Goal: Information Seeking & Learning: Learn about a topic

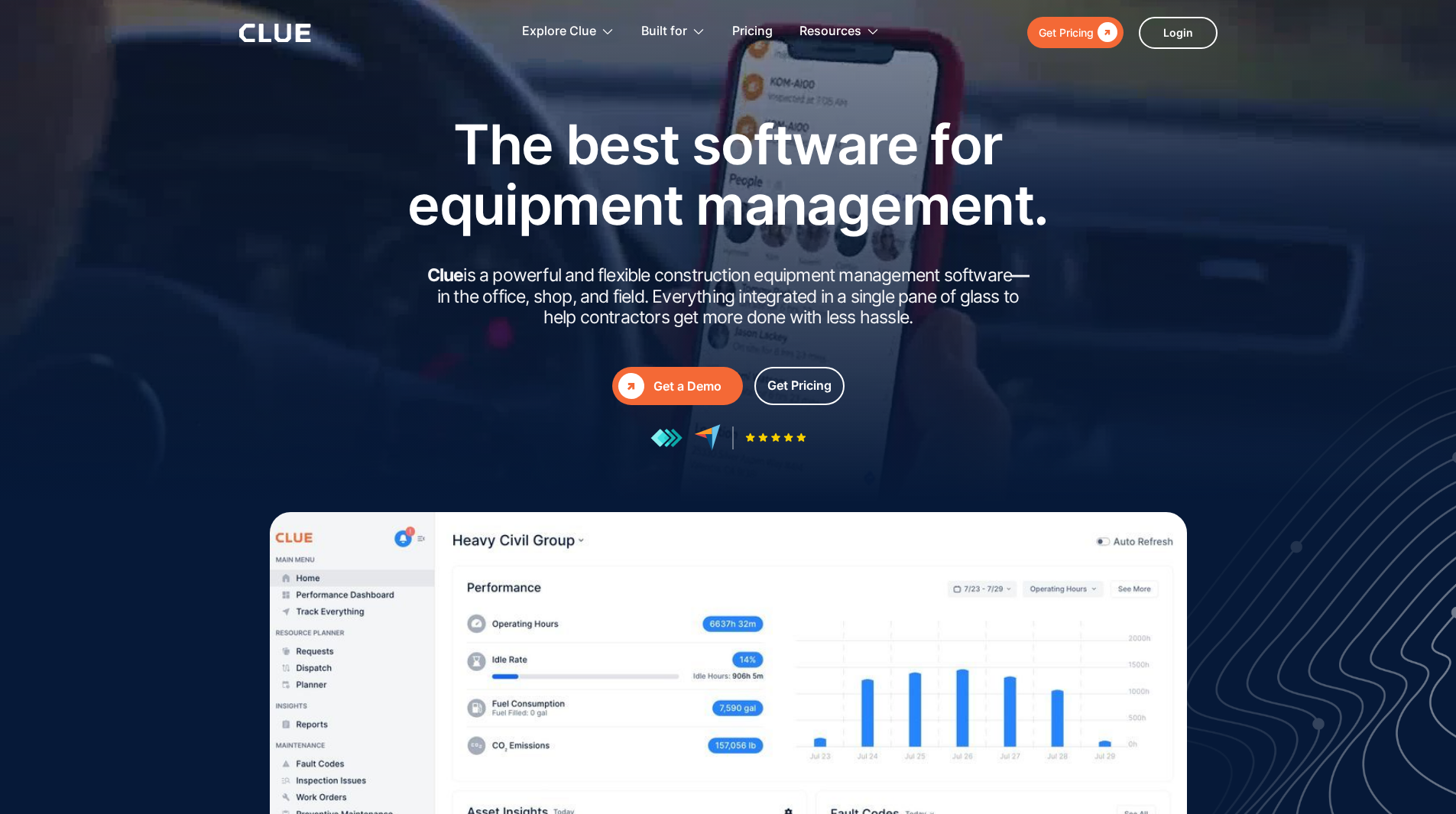
click at [414, 264] on div "The best software for equipment management. Clue is a powerful and flexible con…" at bounding box center [728, 282] width 688 height 337
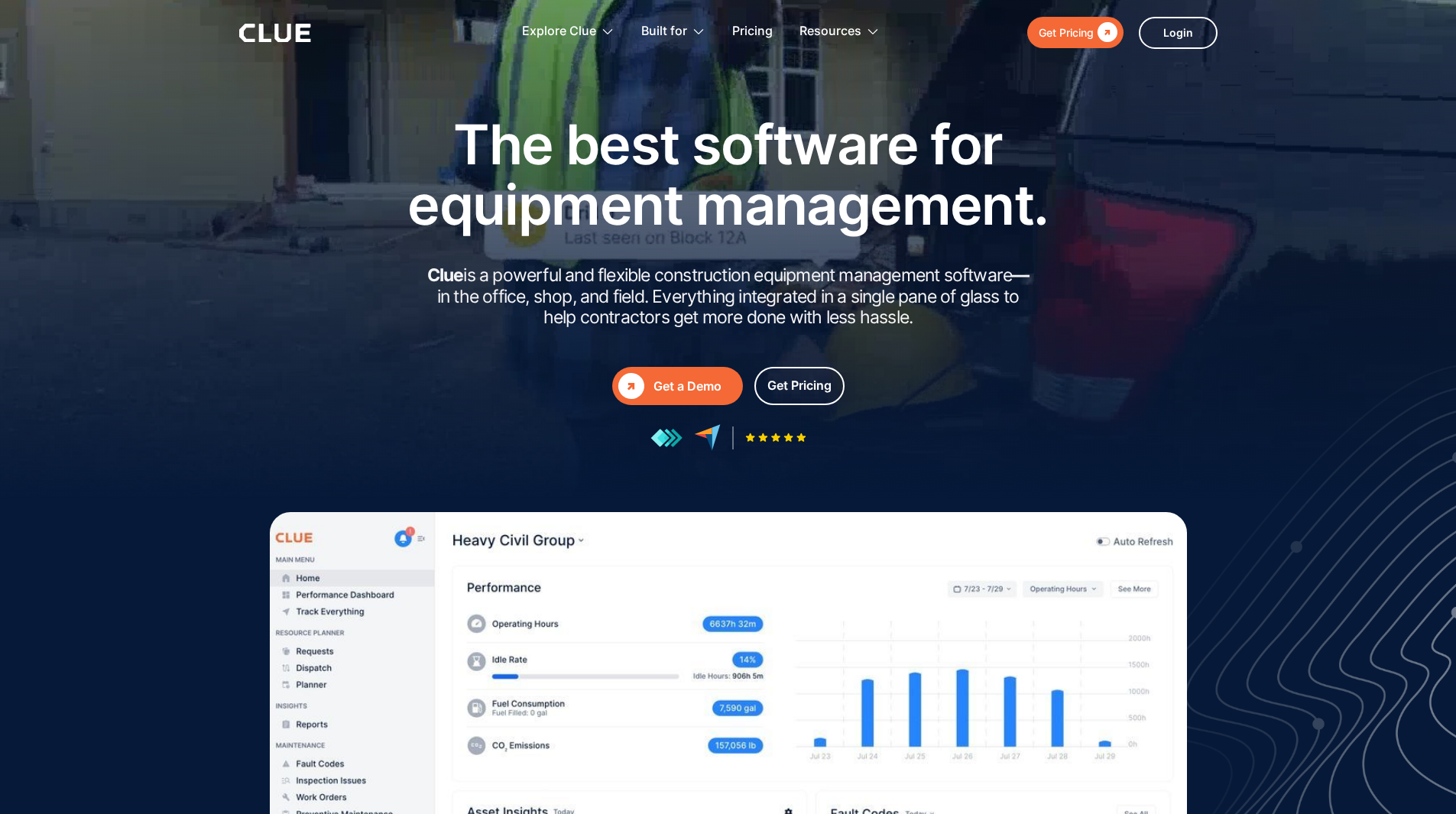
drag, startPoint x: 414, startPoint y: 264, endPoint x: 980, endPoint y: 324, distance: 569.2
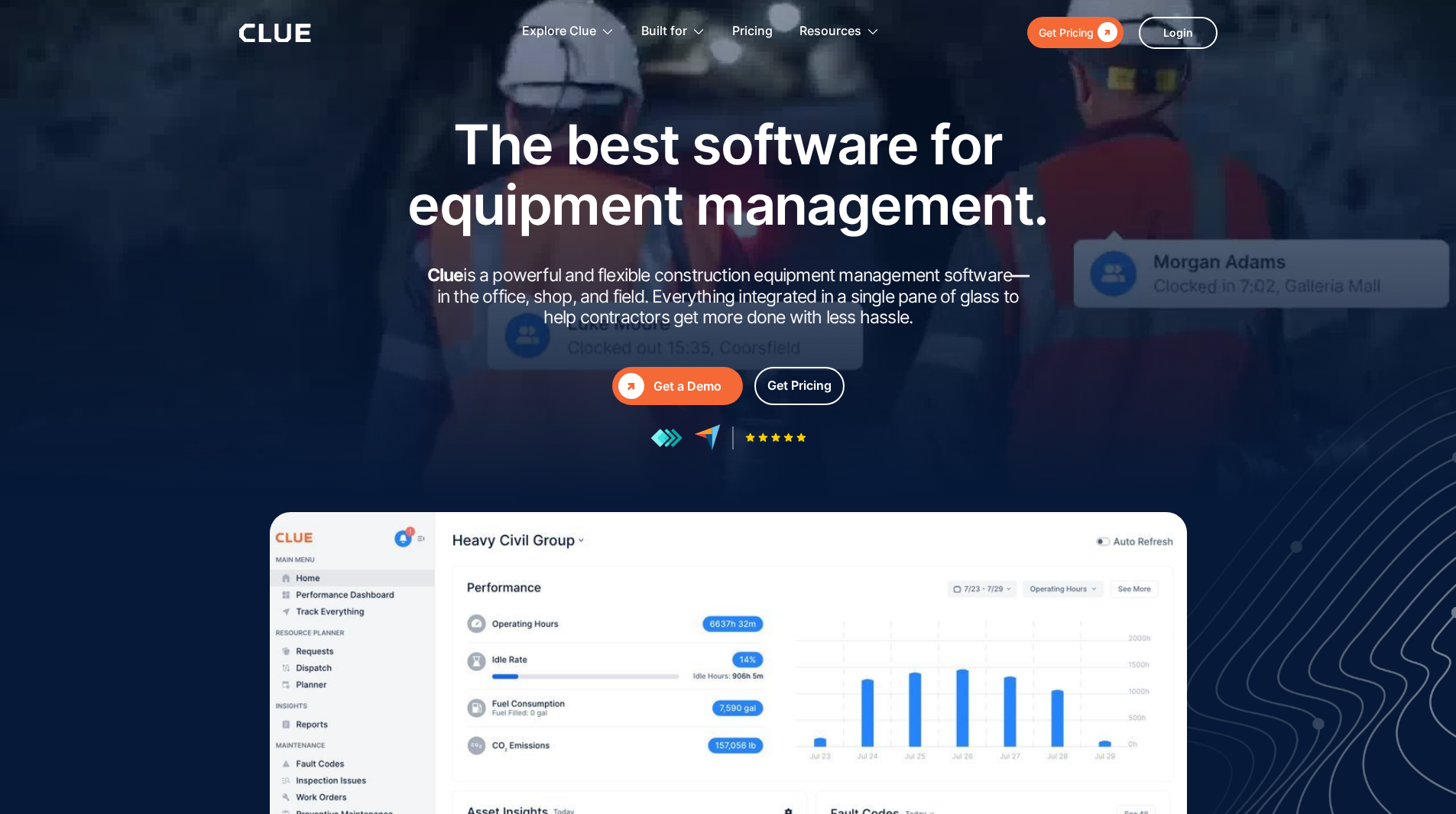
click at [980, 324] on div "The best software for equipment management. Clue is a powerful and flexible con…" at bounding box center [728, 282] width 688 height 337
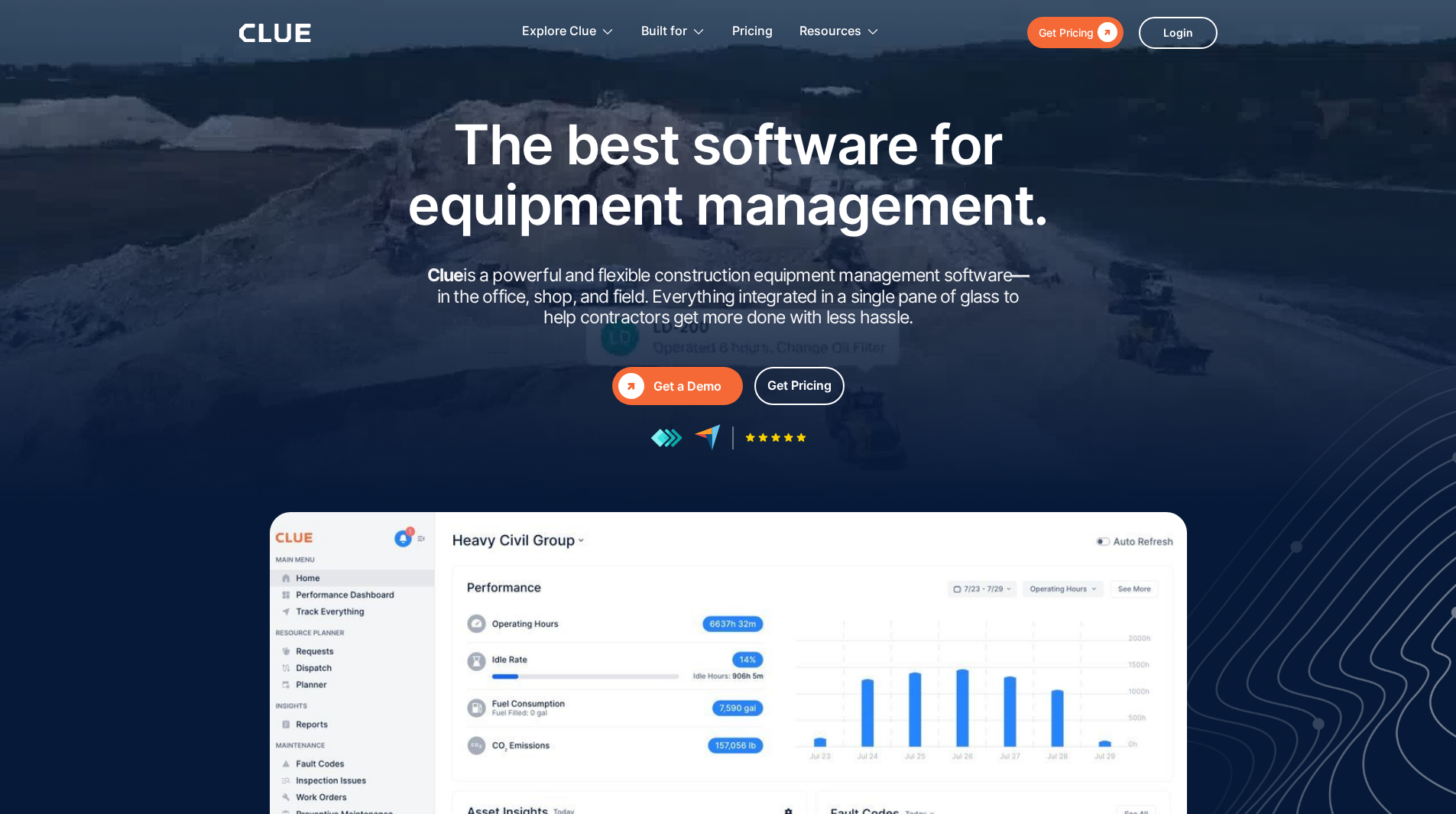
click at [963, 303] on h2 "Clue is a powerful and flexible construction equipment management software — in…" at bounding box center [728, 297] width 612 height 63
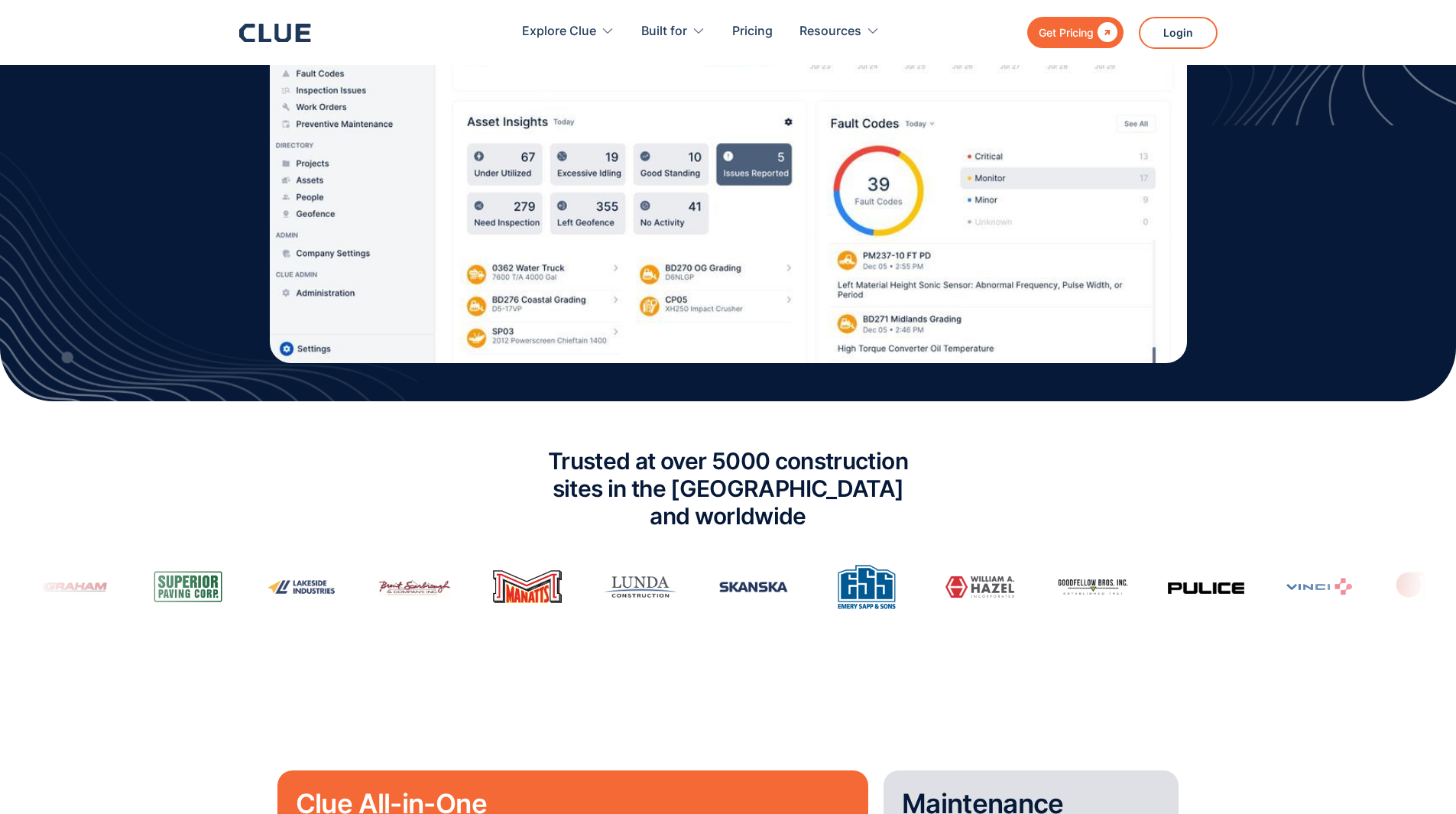
scroll to position [840, 0]
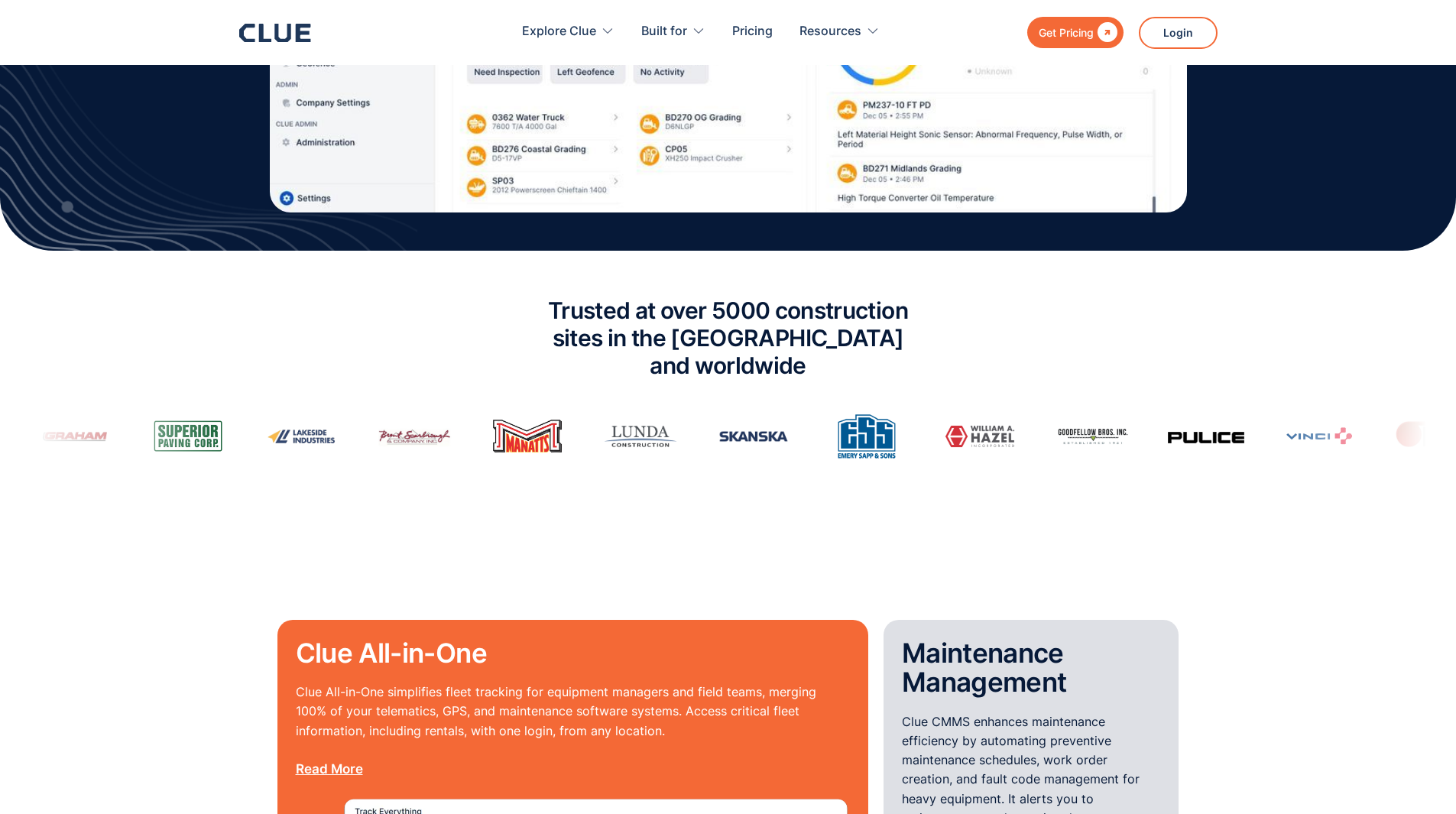
click at [678, 317] on h2 "Trusted at over 5000 construction sites in the USA and worldwide" at bounding box center [728, 338] width 420 height 82
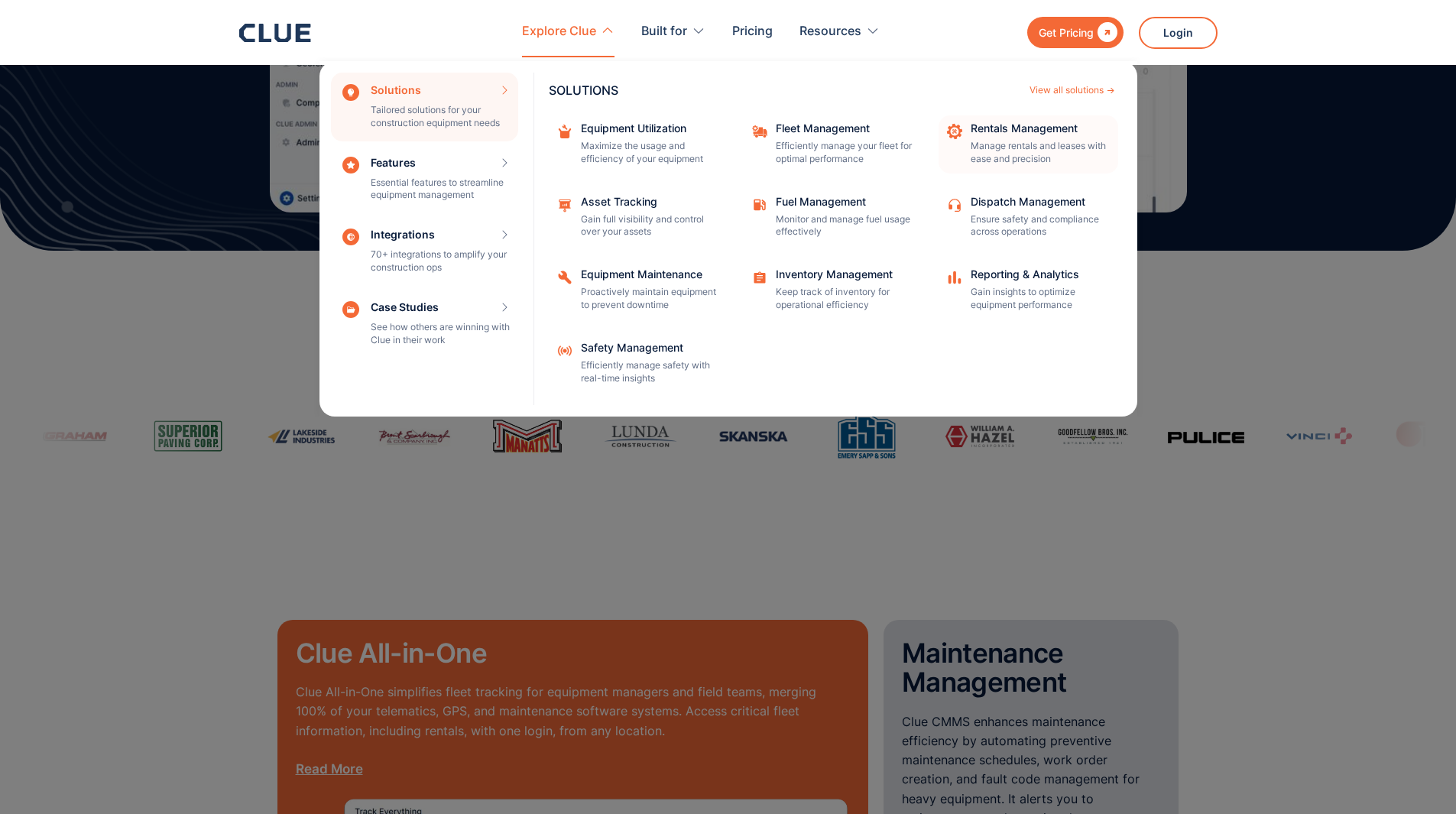
click at [1022, 135] on div "Rentals Management Manage rentals and leases with ease and precision" at bounding box center [1039, 144] width 137 height 43
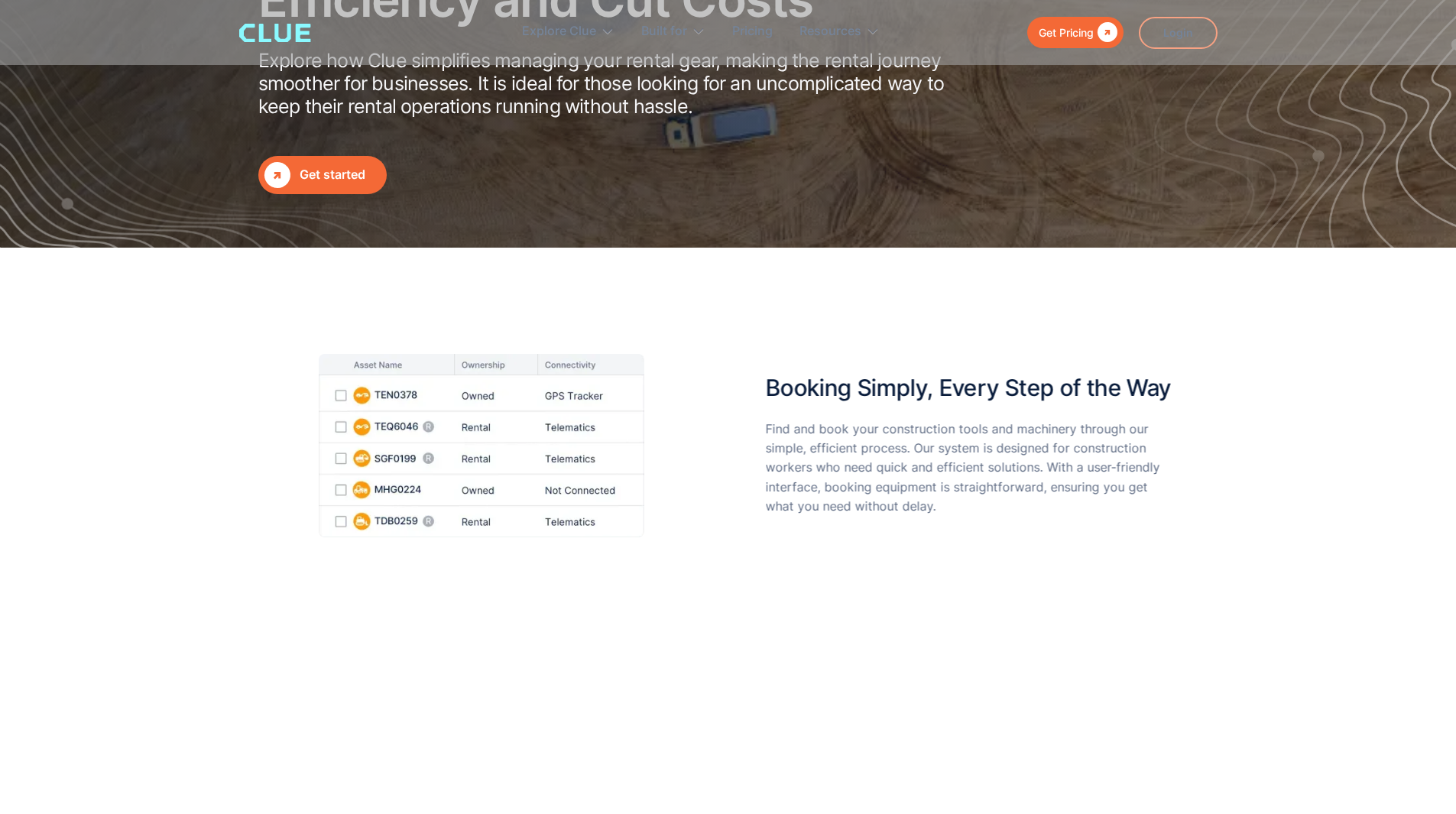
scroll to position [459, 0]
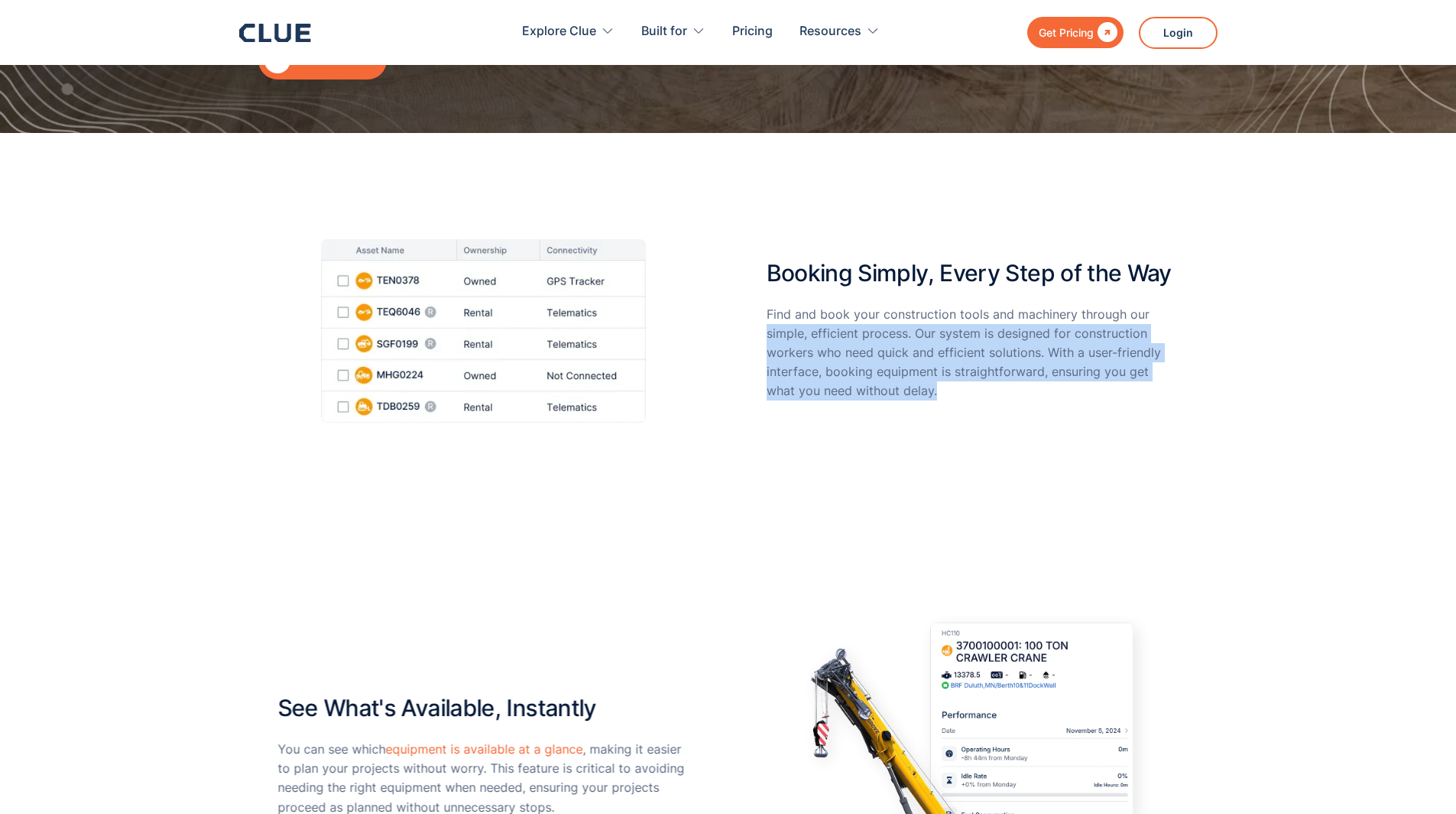
drag, startPoint x: 1013, startPoint y: 401, endPoint x: 738, endPoint y: 317, distance: 287.5
click at [741, 319] on div "Booking Simply, Every Step of the Way Find and book your construction tools and…" at bounding box center [728, 331] width 902 height 184
click at [738, 317] on div "Booking Simply, Every Step of the Way Find and book your construction tools and…" at bounding box center [728, 331] width 902 height 184
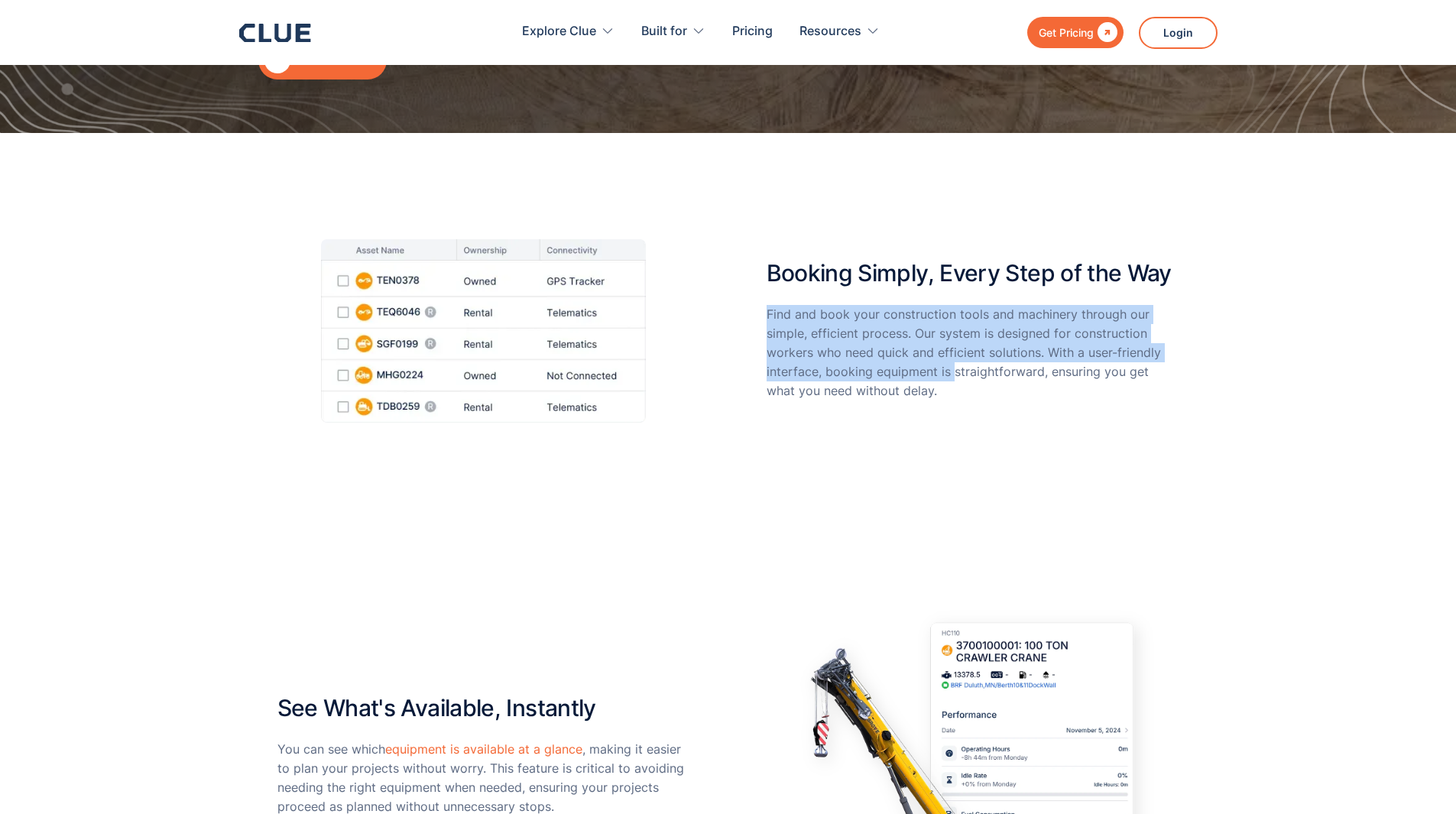
drag, startPoint x: 809, startPoint y: 320, endPoint x: 961, endPoint y: 372, distance: 160.6
click at [960, 372] on div "Booking Simply, Every Step of the Way Find and book your construction tools and…" at bounding box center [728, 331] width 902 height 184
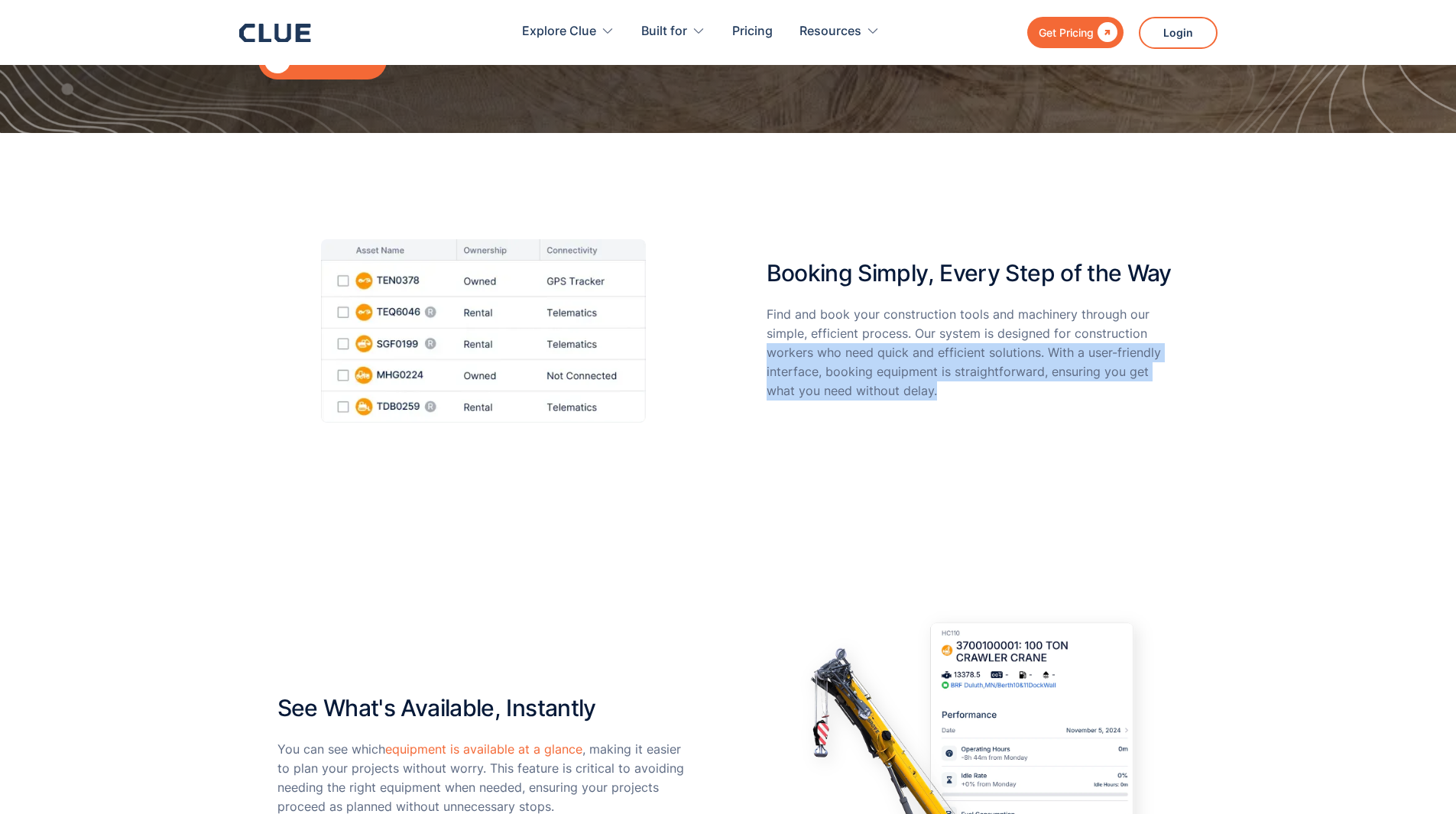
drag, startPoint x: 991, startPoint y: 399, endPoint x: 757, endPoint y: 338, distance: 241.8
click at [758, 340] on div "Booking Simply, Every Step of the Way Find and book your construction tools and…" at bounding box center [728, 331] width 902 height 184
click at [757, 338] on div "Booking Simply, Every Step of the Way Find and book your construction tools and…" at bounding box center [728, 331] width 902 height 184
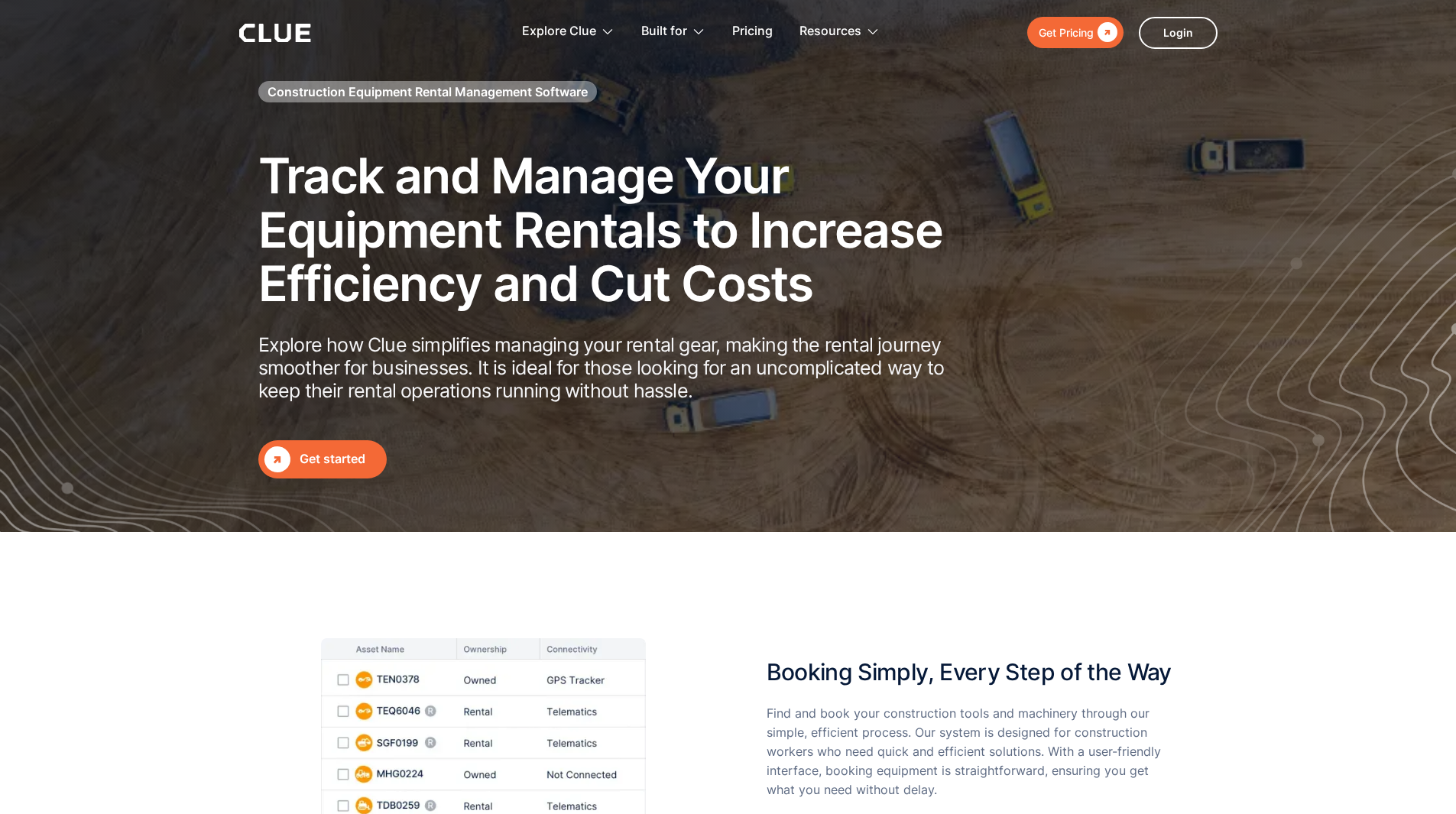
scroll to position [0, 0]
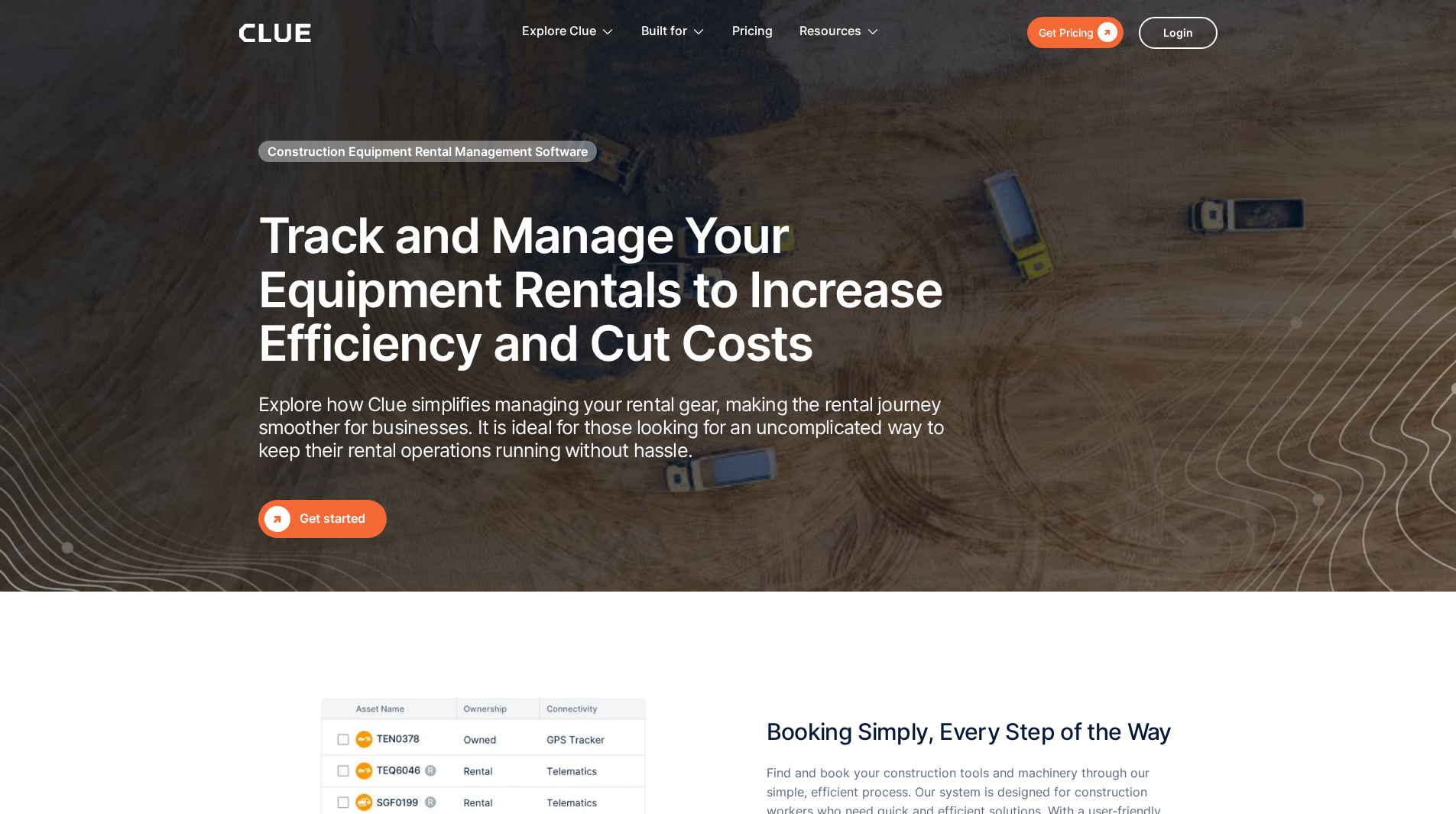
click at [303, 25] on icon at bounding box center [302, 32] width 15 height 18
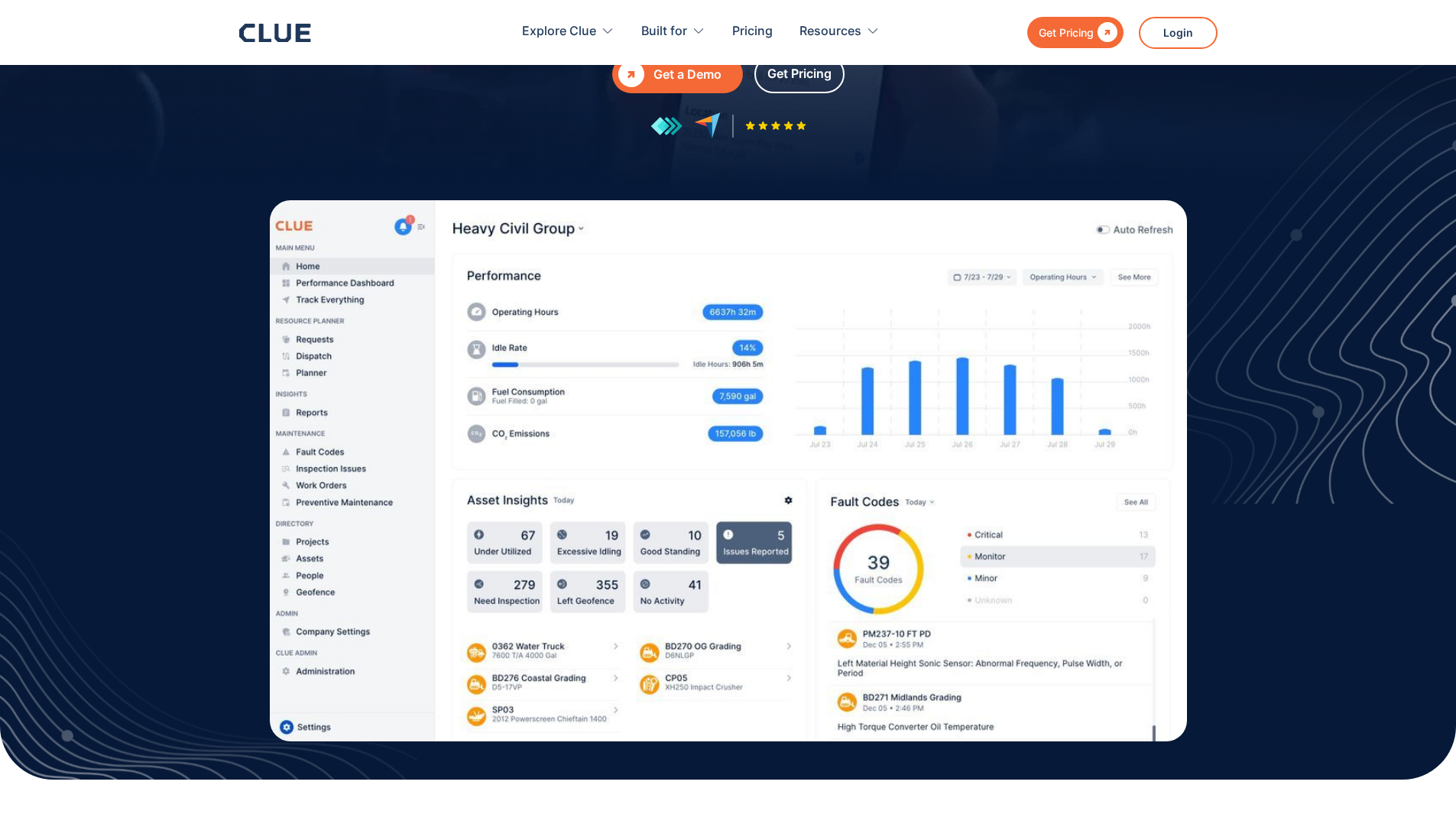
scroll to position [535, 0]
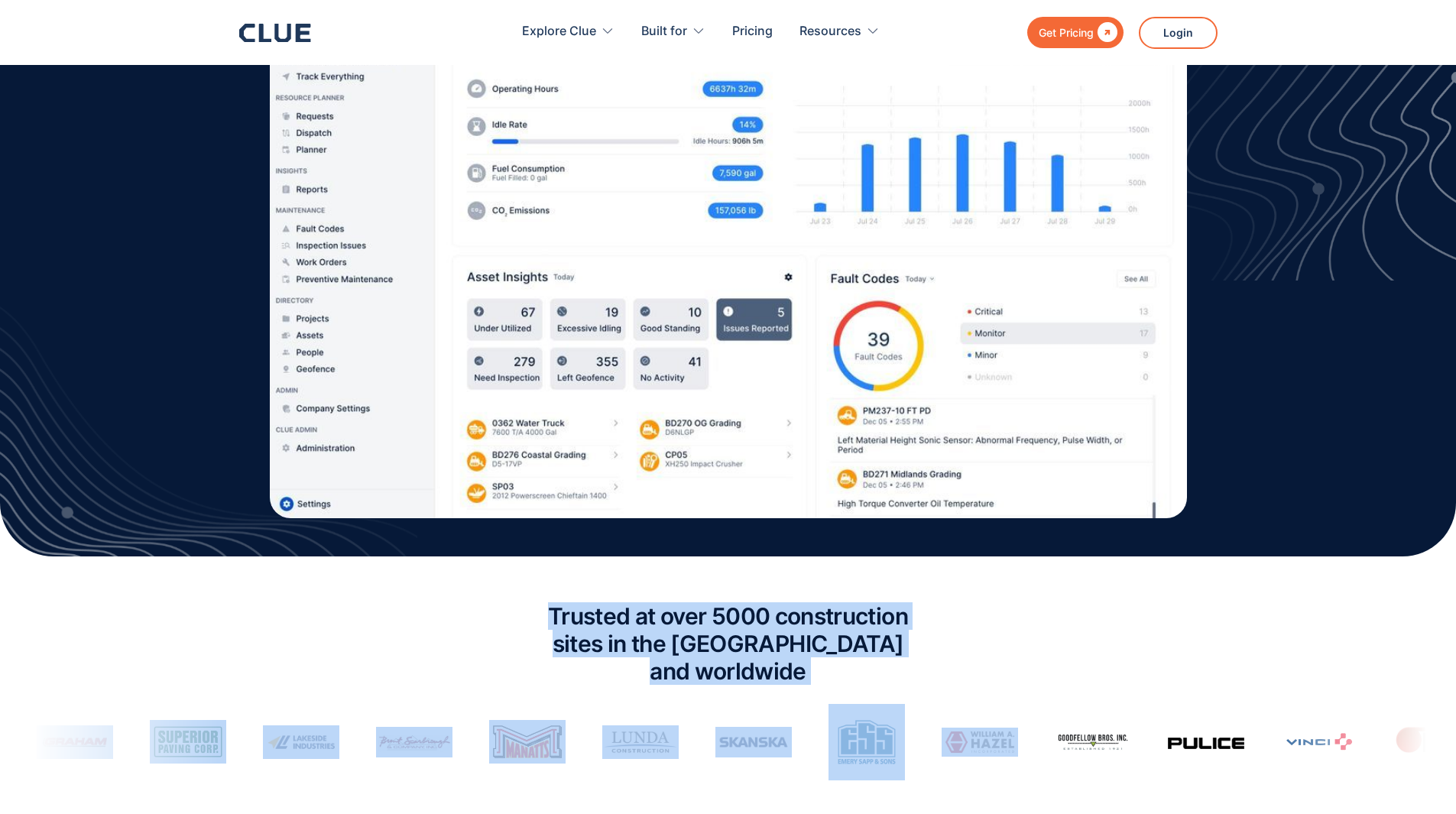
drag, startPoint x: 530, startPoint y: 590, endPoint x: 1021, endPoint y: 664, distance: 496.5
click at [1021, 664] on div "Trusted at over 5000 construction sites in the USA and worldwide" at bounding box center [728, 684] width 1456 height 193
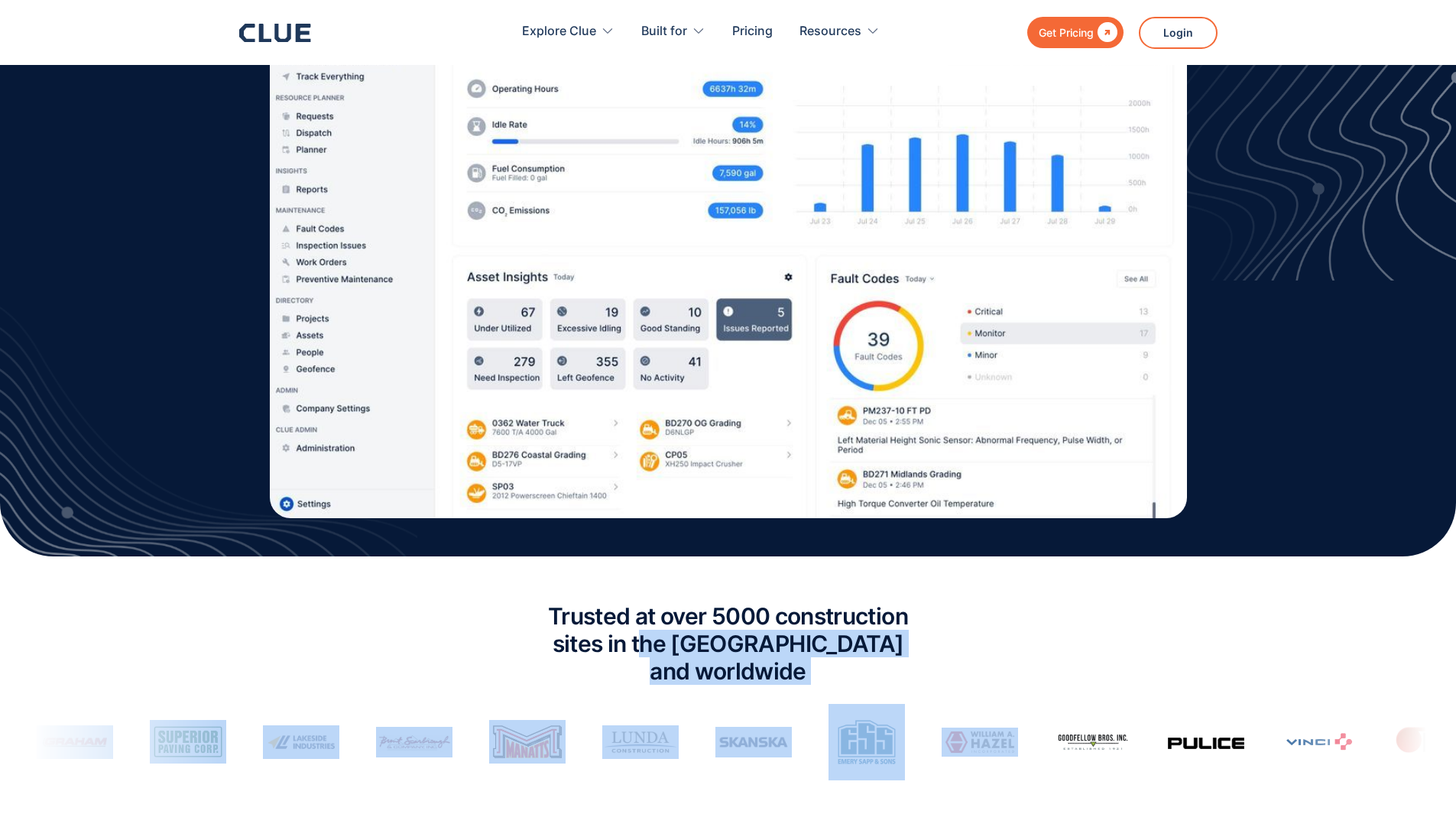
drag, startPoint x: 967, startPoint y: 666, endPoint x: 630, endPoint y: 623, distance: 339.7
click at [637, 628] on div "Trusted at over 5000 construction sites in the USA and worldwide" at bounding box center [728, 684] width 1456 height 193
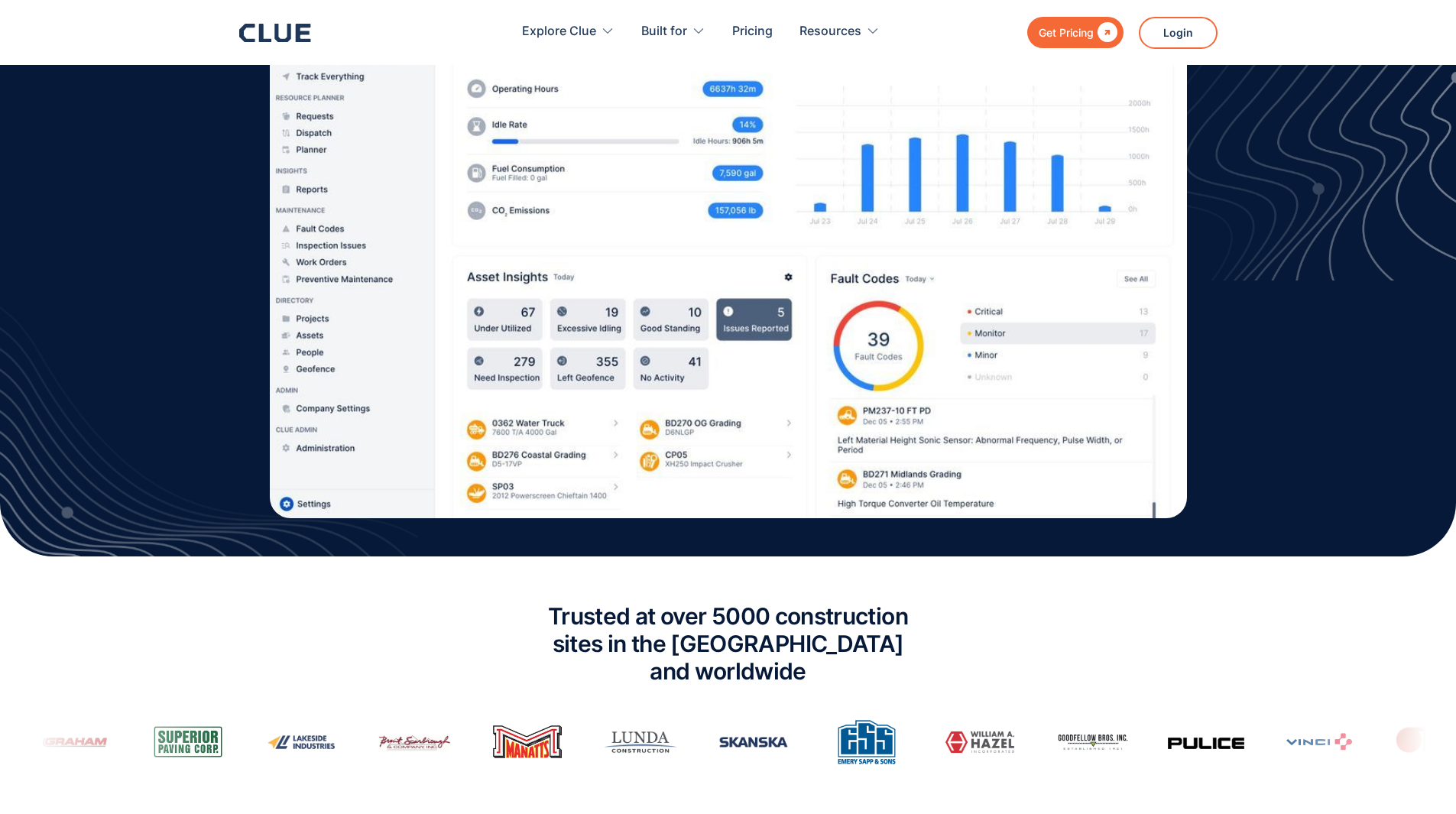
click at [630, 623] on h2 "Trusted at over 5000 construction sites in the USA and worldwide" at bounding box center [728, 643] width 420 height 82
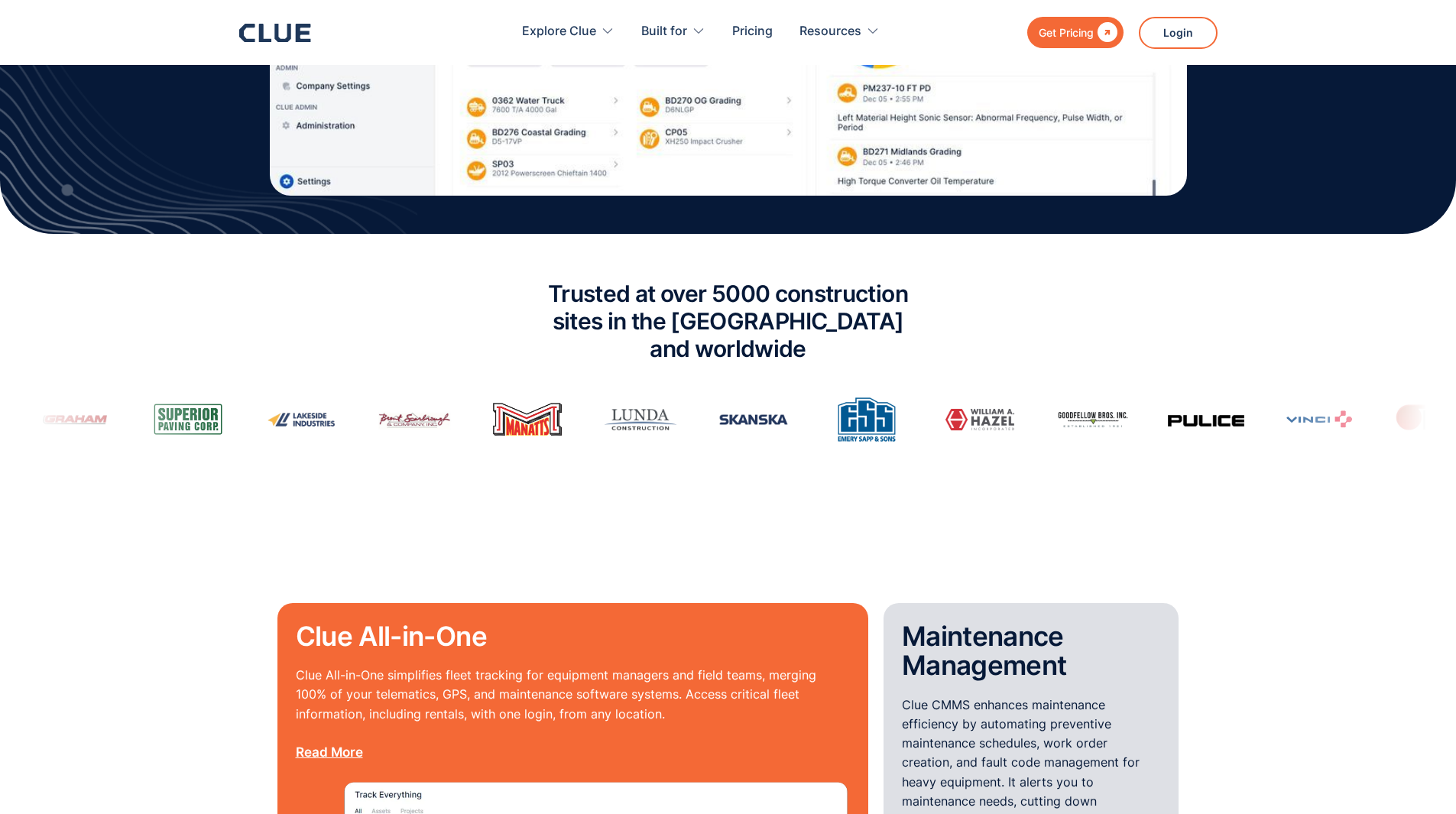
scroll to position [993, 0]
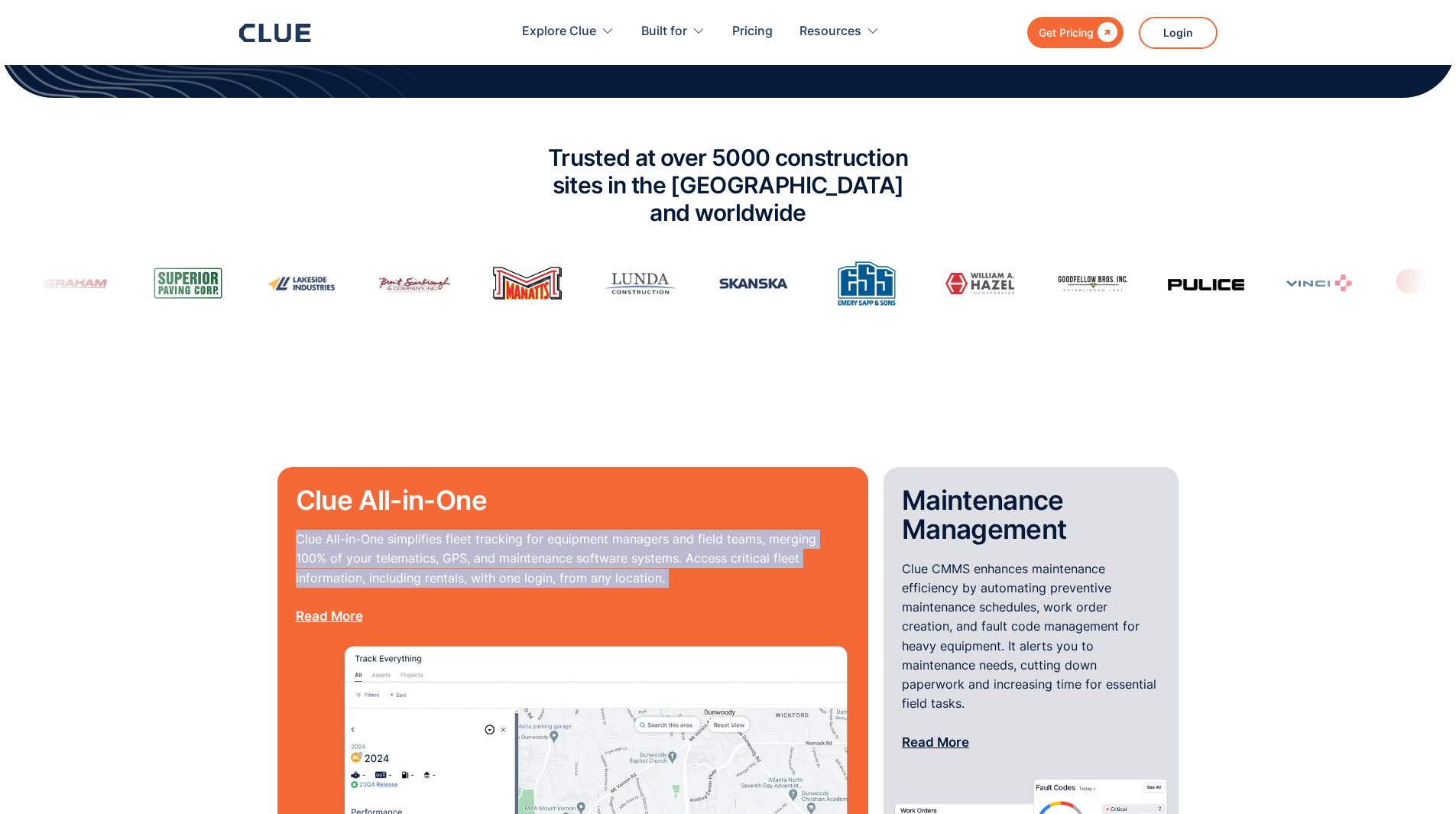
drag, startPoint x: 608, startPoint y: 477, endPoint x: 714, endPoint y: 576, distance: 145.0
click at [714, 576] on div "Clue All-in-One Clue All-in-One simplifies fleet tracking for equipment manager…" at bounding box center [573, 563] width 554 height 157
click at [714, 576] on p "Clue All-in-One simplifies fleet tracking for equipment managers and field team…" at bounding box center [573, 578] width 554 height 96
drag, startPoint x: 712, startPoint y: 570, endPoint x: 612, endPoint y: 494, distance: 125.6
click at [612, 495] on div "Clue All-in-One Clue All-in-One simplifies fleet tracking for equipment manager…" at bounding box center [573, 563] width 554 height 157
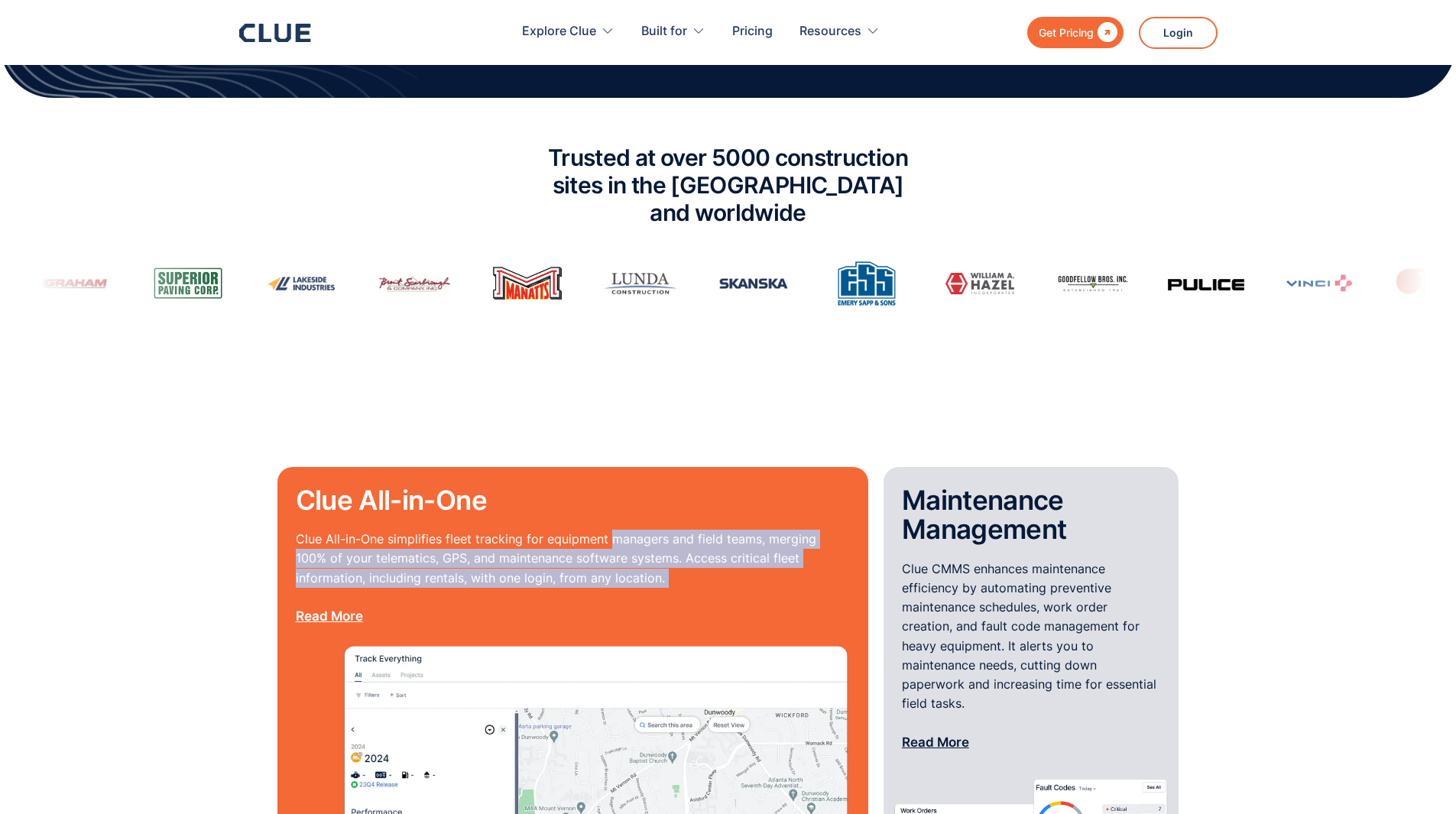
click at [608, 488] on div "Clue All-in-One Clue All-in-One simplifies fleet tracking for equipment manager…" at bounding box center [573, 563] width 554 height 157
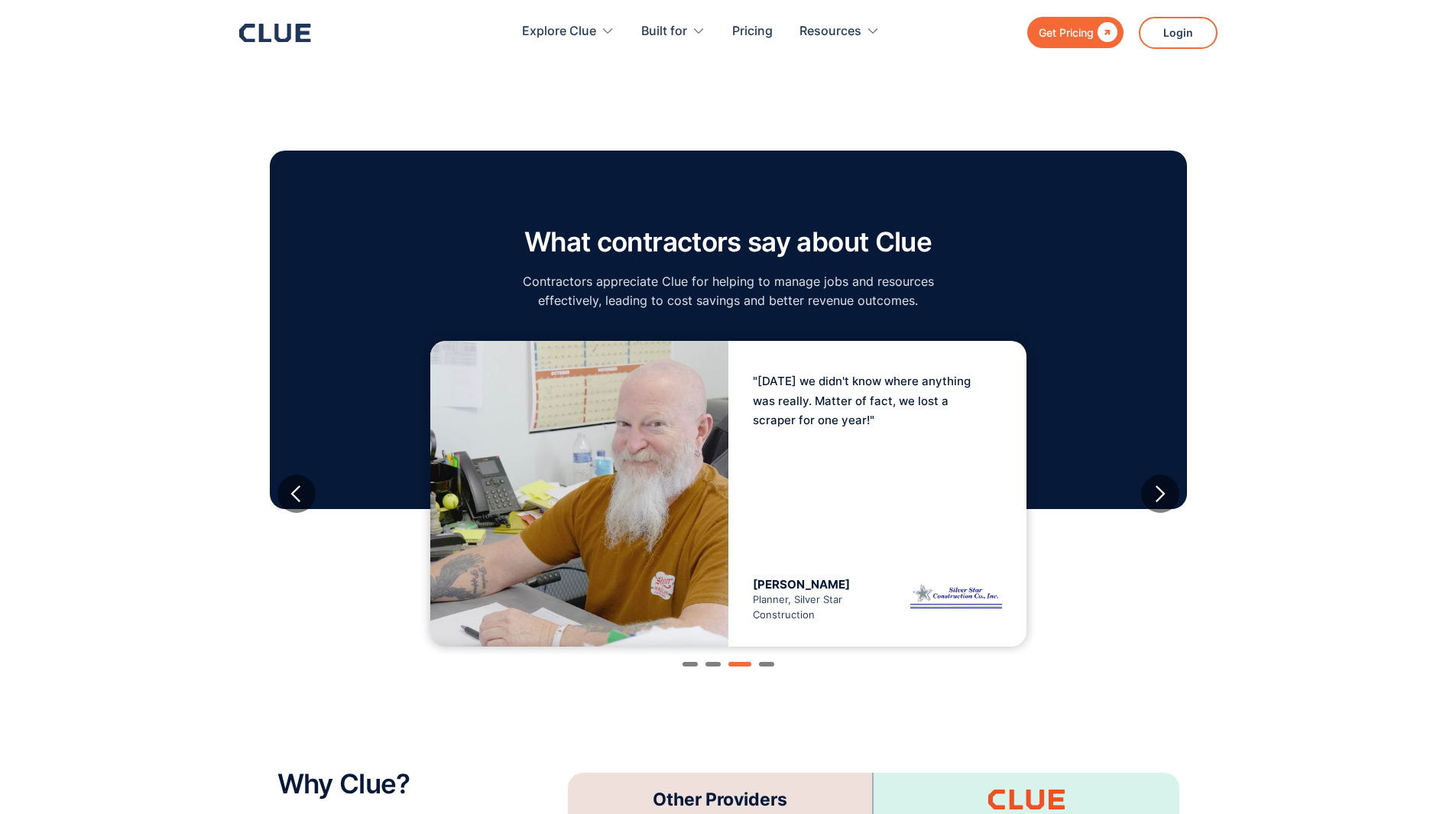
scroll to position [2828, 0]
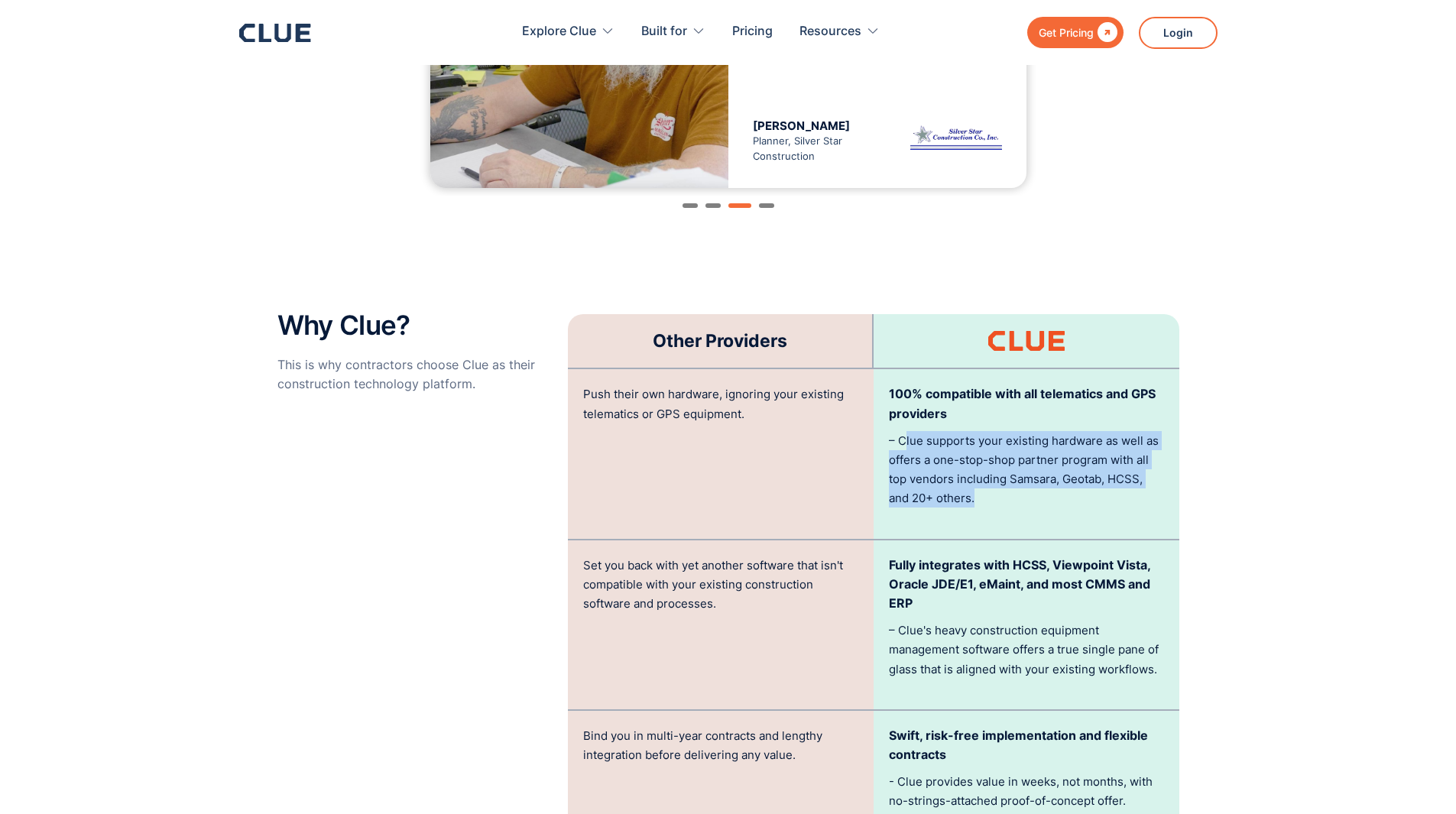
drag, startPoint x: 1106, startPoint y: 481, endPoint x: 907, endPoint y: 413, distance: 210.3
click at [907, 413] on div "100% compatible with all telematics and GPS providers – Clue supports your exis…" at bounding box center [1026, 453] width 306 height 169
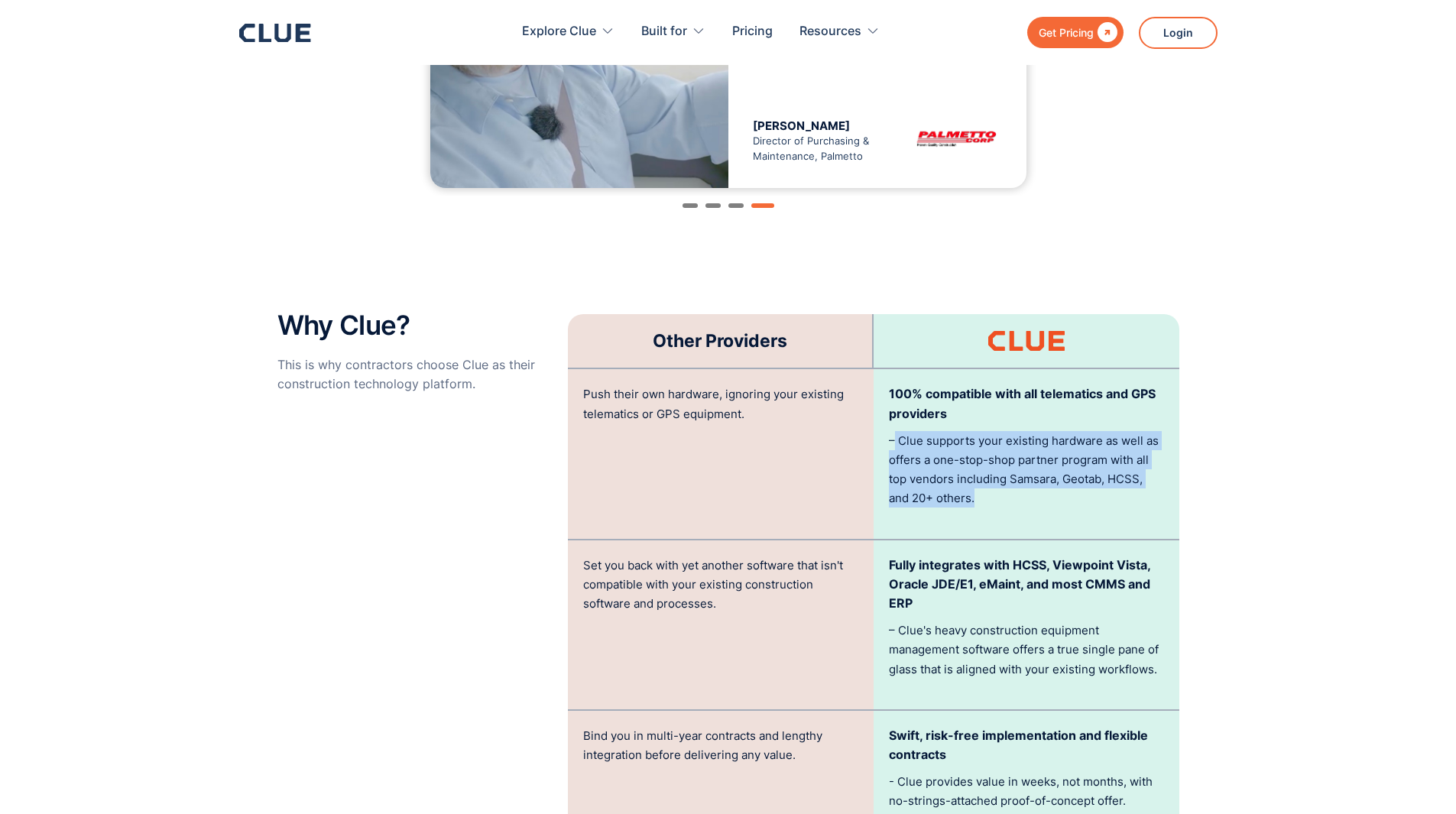
drag, startPoint x: 892, startPoint y: 407, endPoint x: 1050, endPoint y: 477, distance: 172.8
click at [1050, 477] on p "– Clue supports your existing hardware as well as offers a one-stop-shop partne…" at bounding box center [1026, 469] width 275 height 77
drag, startPoint x: 1050, startPoint y: 477, endPoint x: 883, endPoint y: 413, distance: 178.8
click at [883, 413] on div "100% compatible with all telematics and GPS providers – Clue supports your exis…" at bounding box center [1026, 453] width 306 height 169
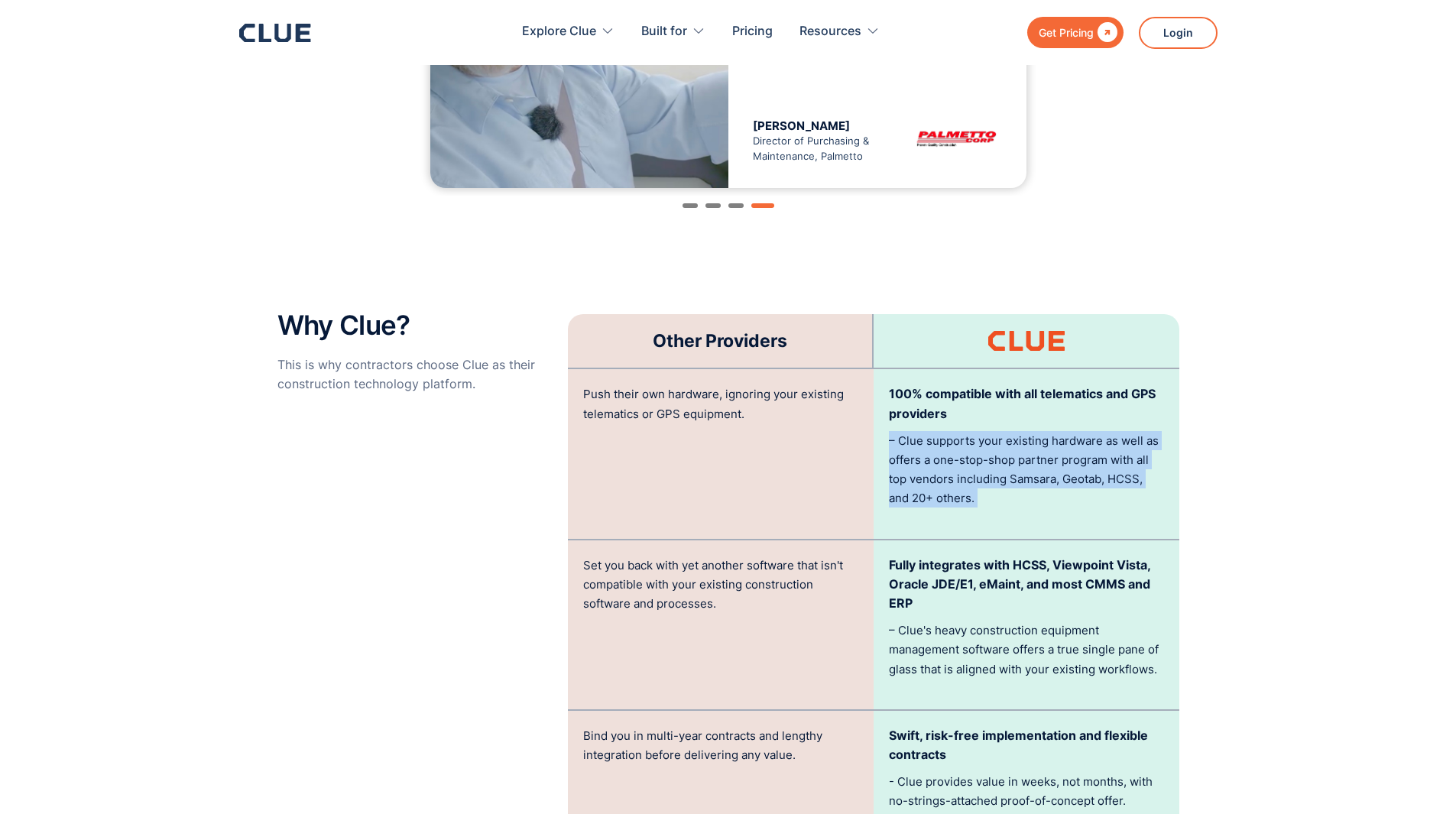
click at [883, 413] on div "100% compatible with all telematics and GPS providers – Clue supports your exis…" at bounding box center [1026, 453] width 306 height 169
drag, startPoint x: 883, startPoint y: 413, endPoint x: 1058, endPoint y: 488, distance: 190.4
click at [1057, 488] on div "100% compatible with all telematics and GPS providers – Clue supports your exis…" at bounding box center [1026, 453] width 306 height 169
click at [1058, 488] on div "100% compatible with all telematics and GPS providers – Clue supports your exis…" at bounding box center [1026, 453] width 306 height 169
drag, startPoint x: 1045, startPoint y: 479, endPoint x: 889, endPoint y: 411, distance: 170.2
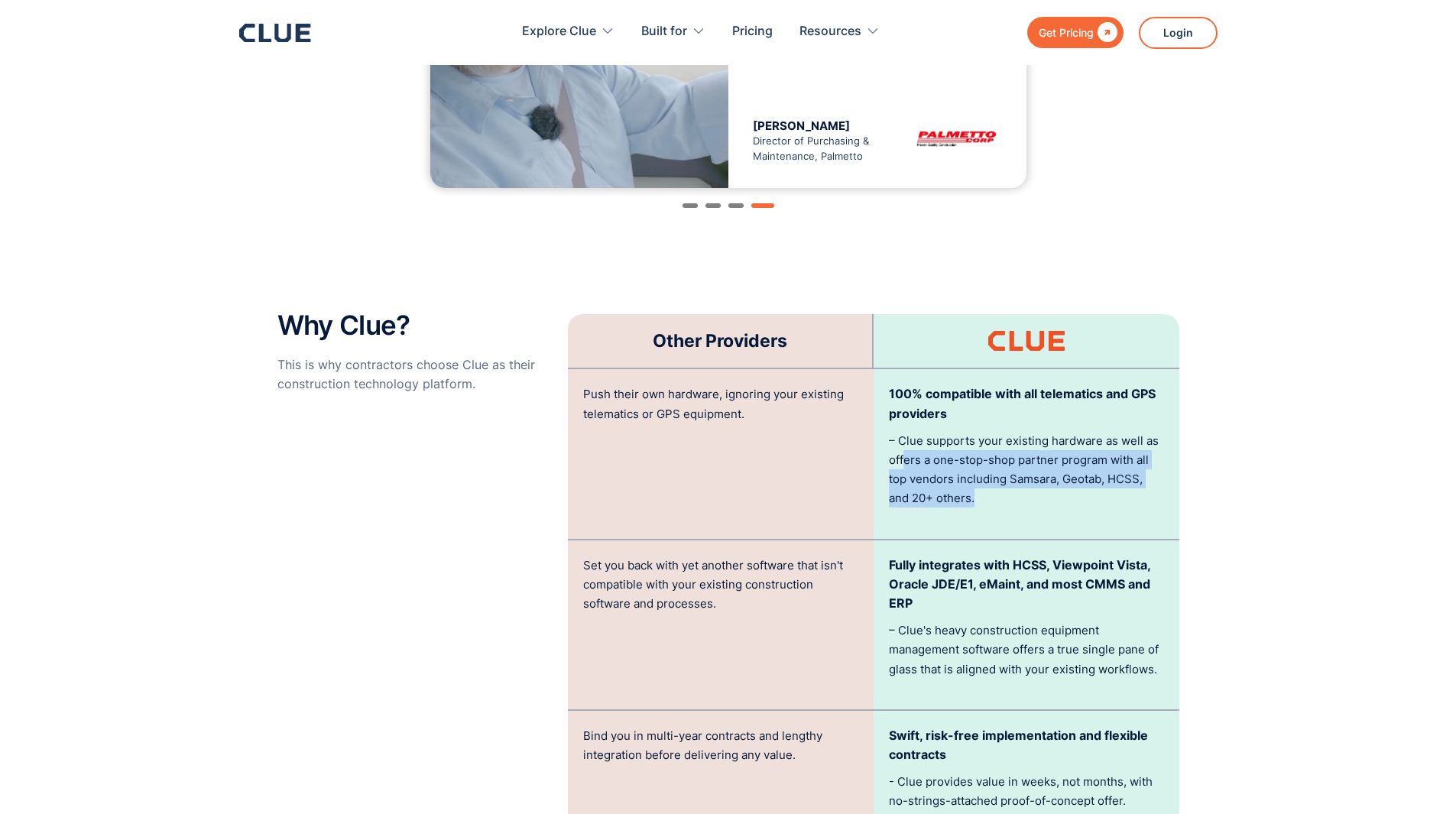
click at [894, 431] on p "– Clue supports your existing hardware as well as offers a one-stop-shop partne…" at bounding box center [1026, 469] width 275 height 77
drag, startPoint x: 889, startPoint y: 411, endPoint x: 1033, endPoint y: 485, distance: 161.9
click at [1033, 485] on div "100% compatible with all telematics and GPS providers – Clue supports your exis…" at bounding box center [1026, 453] width 306 height 169
drag, startPoint x: 995, startPoint y: 468, endPoint x: 918, endPoint y: 418, distance: 91.8
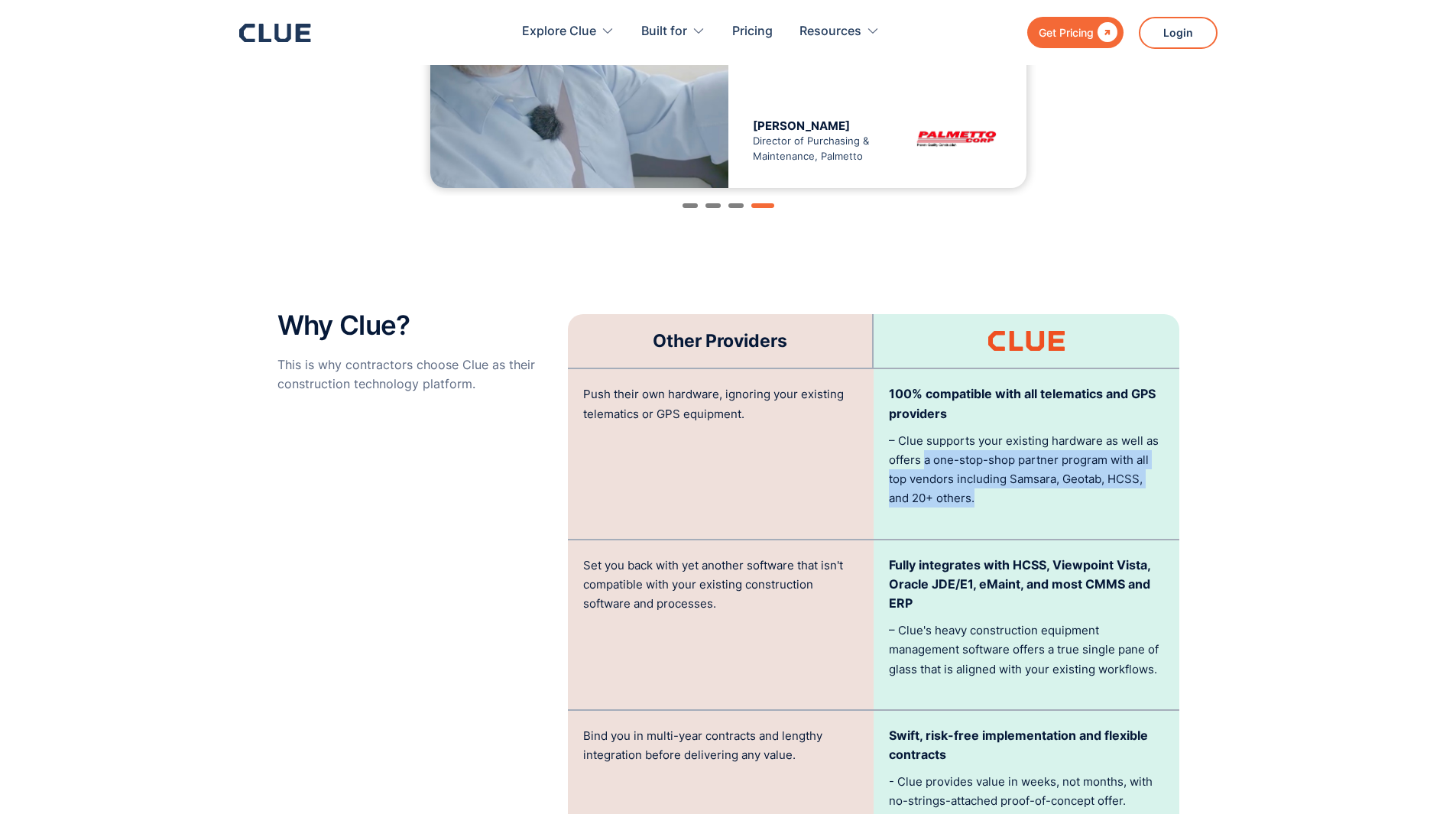
click at [918, 431] on p "– Clue supports your existing hardware as well as offers a one-stop-shop partne…" at bounding box center [1026, 469] width 275 height 77
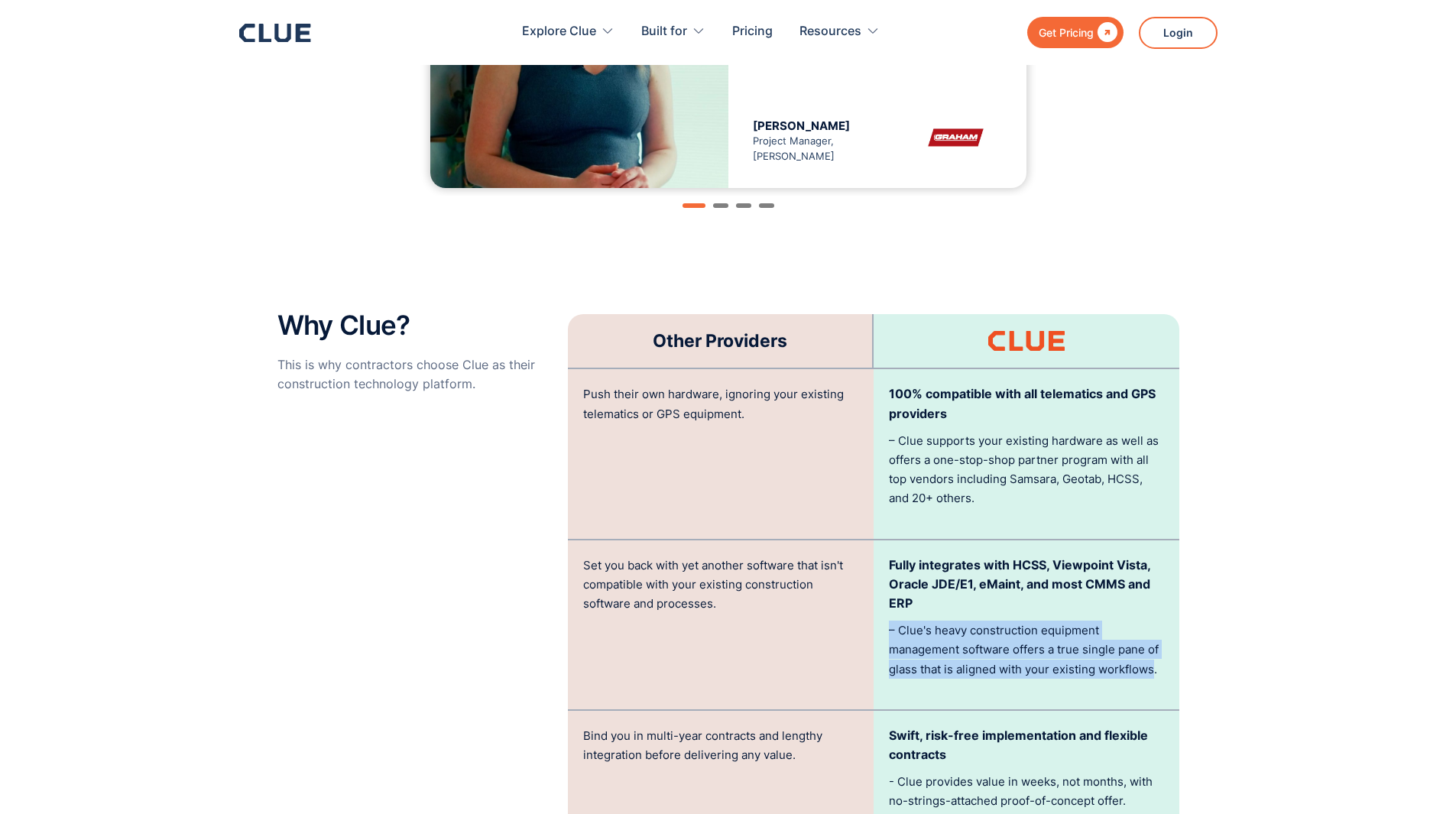
drag, startPoint x: 1040, startPoint y: 570, endPoint x: 1178, endPoint y: 672, distance: 171.6
click at [1173, 671] on div "Fully integrates with HCSS, Viewpoint Vista, Oracle JDE/E1, eMaint, and most CM…" at bounding box center [1026, 624] width 306 height 169
click at [1179, 665] on section "Why Clue? This is why contractors choose Clue as their construction technology …" at bounding box center [728, 701] width 1456 height 919
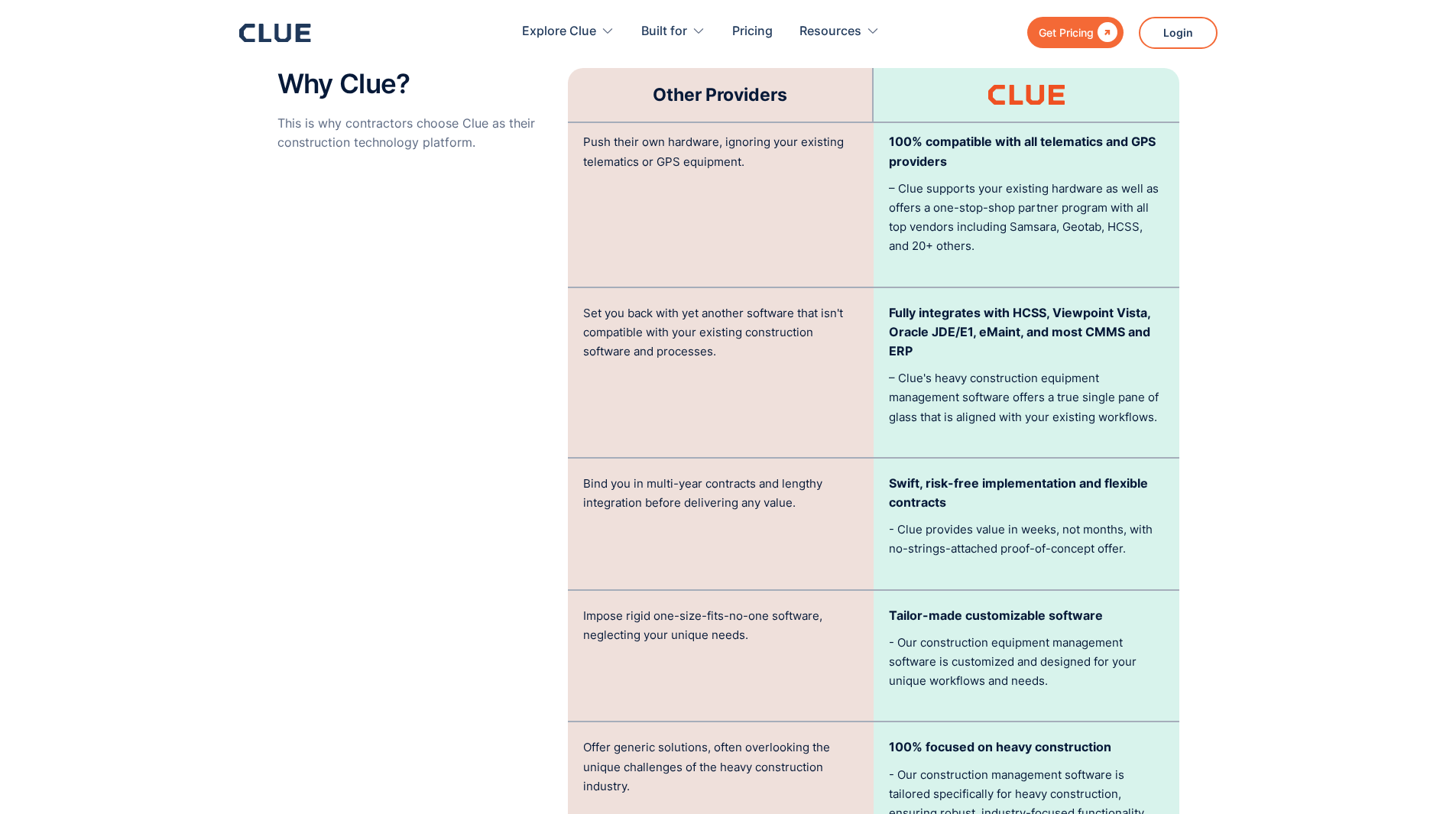
scroll to position [3210, 0]
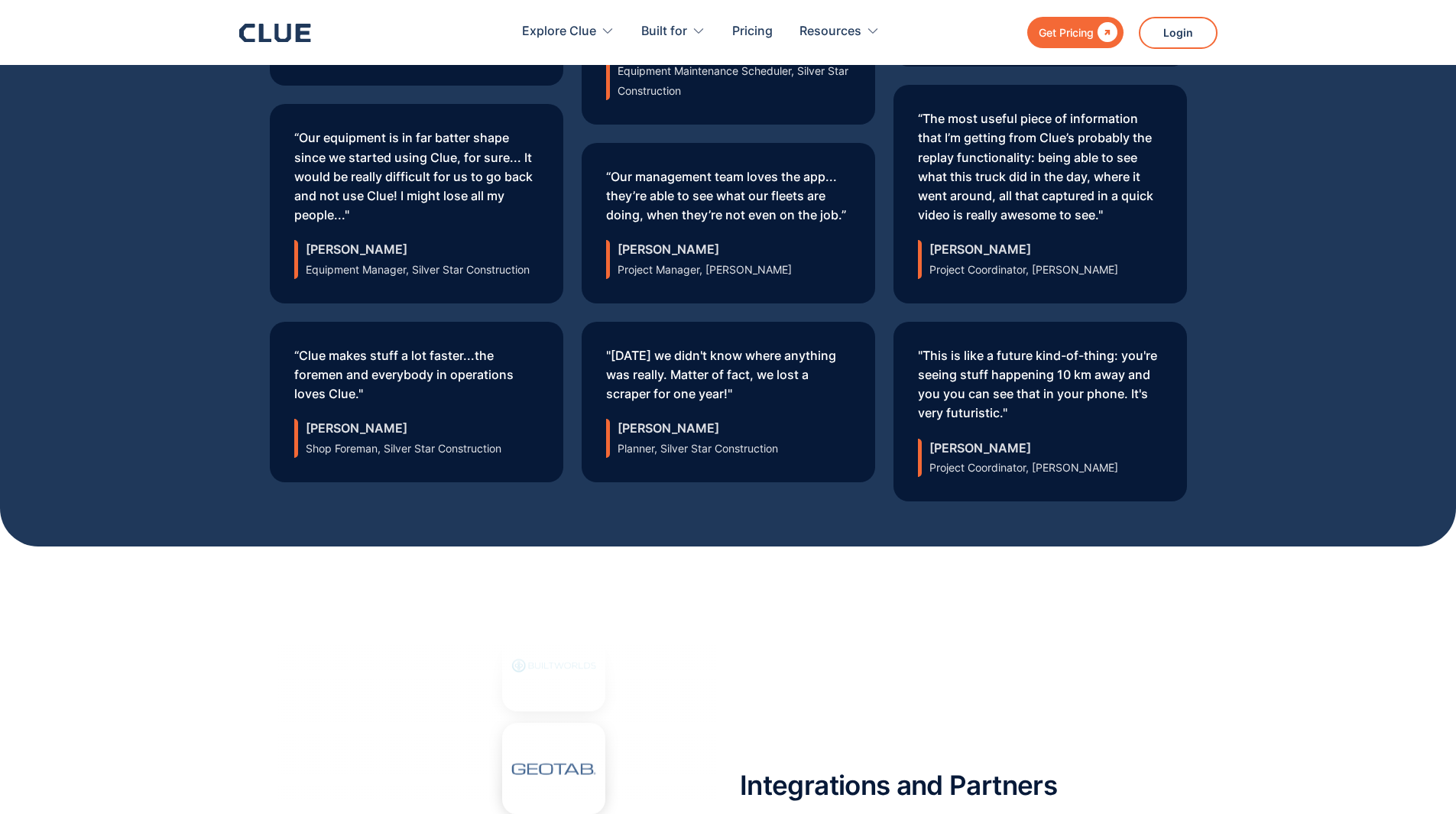
drag, startPoint x: 1245, startPoint y: 496, endPoint x: 1228, endPoint y: 503, distance: 18.4
click at [1245, 497] on div "Don’t just take our word for it Hear from some of our amazing customers who are…" at bounding box center [728, 135] width 1456 height 823
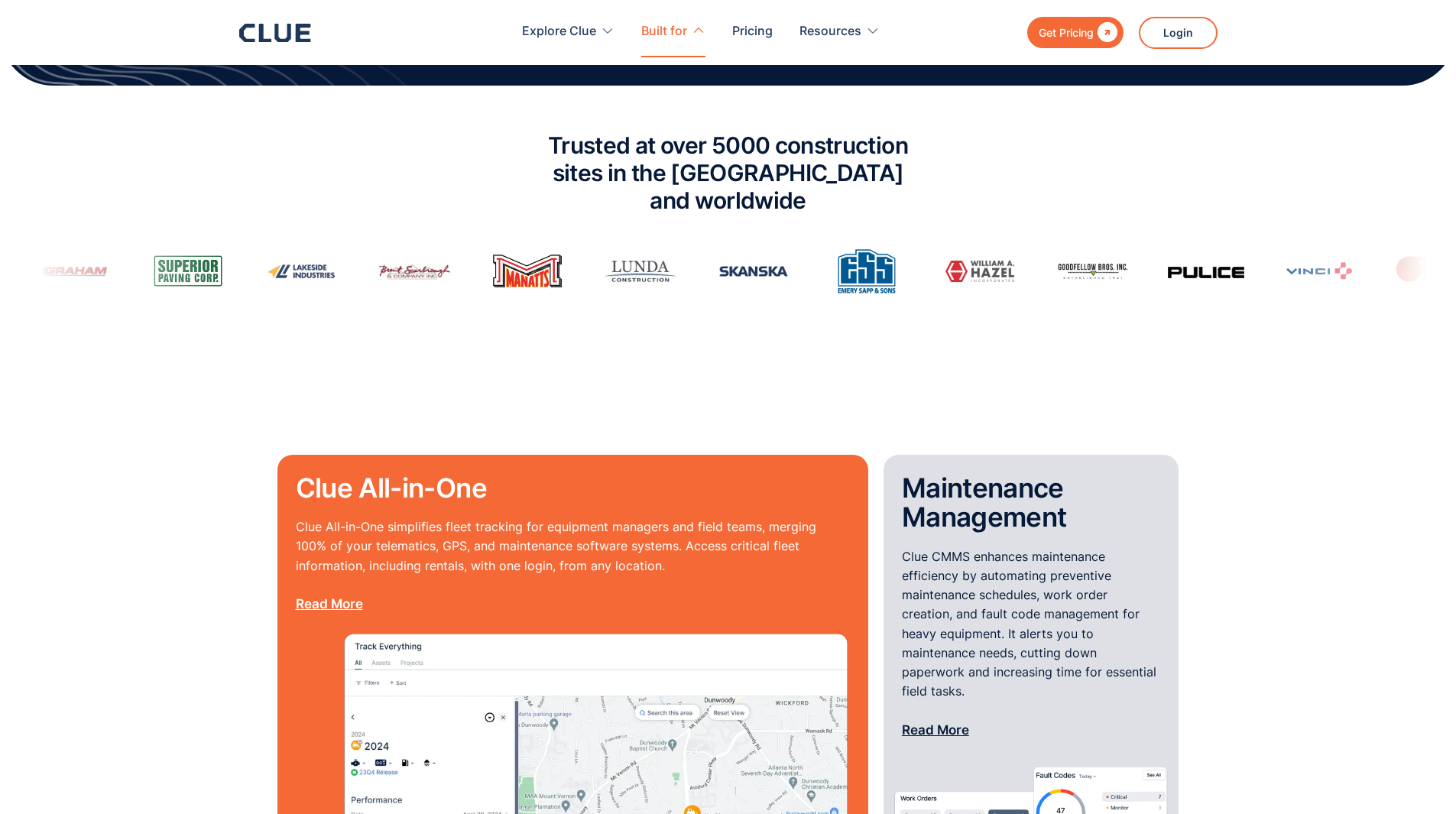
scroll to position [993, 0]
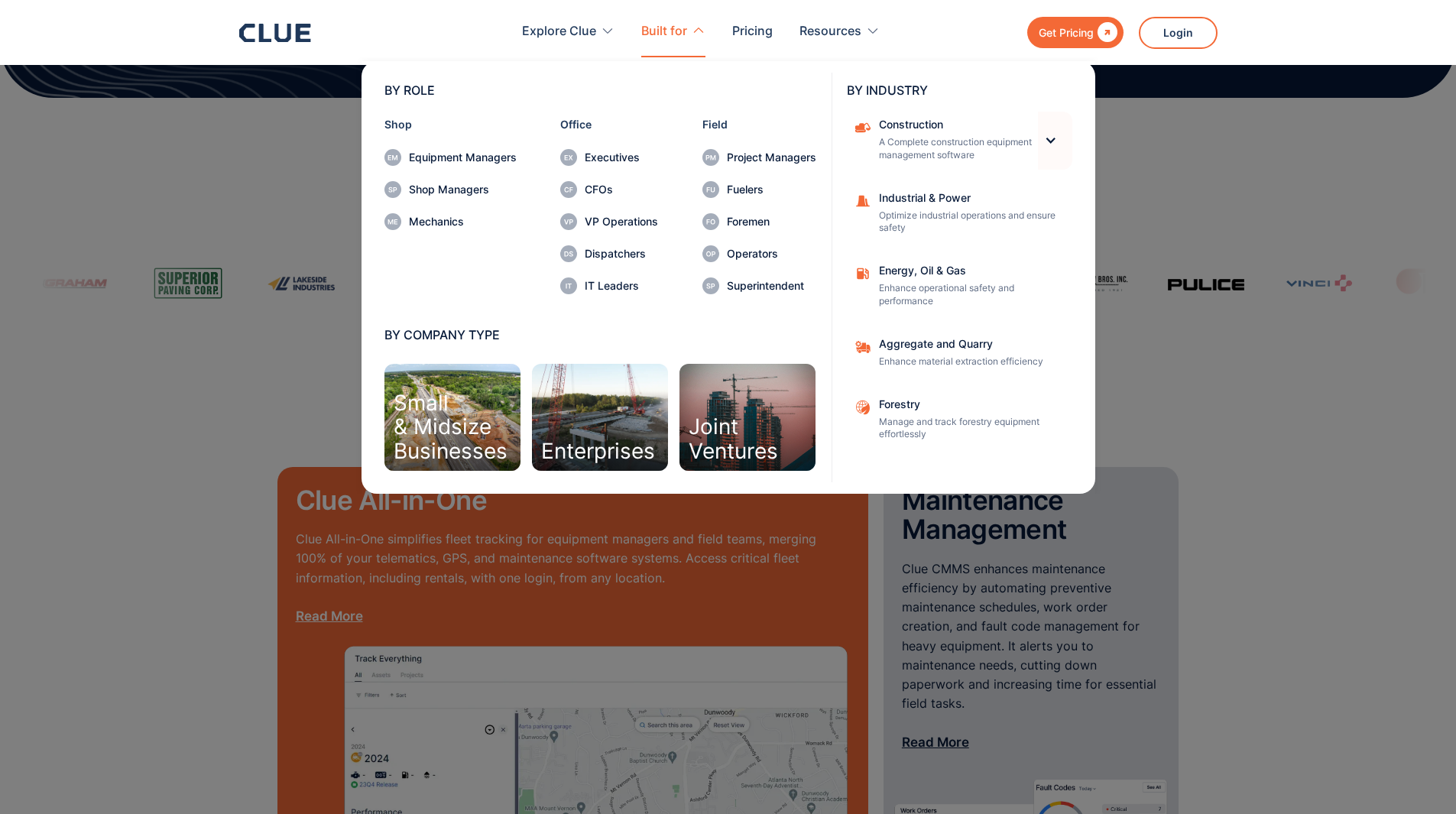
click at [1053, 137] on div at bounding box center [1051, 140] width 13 height 13
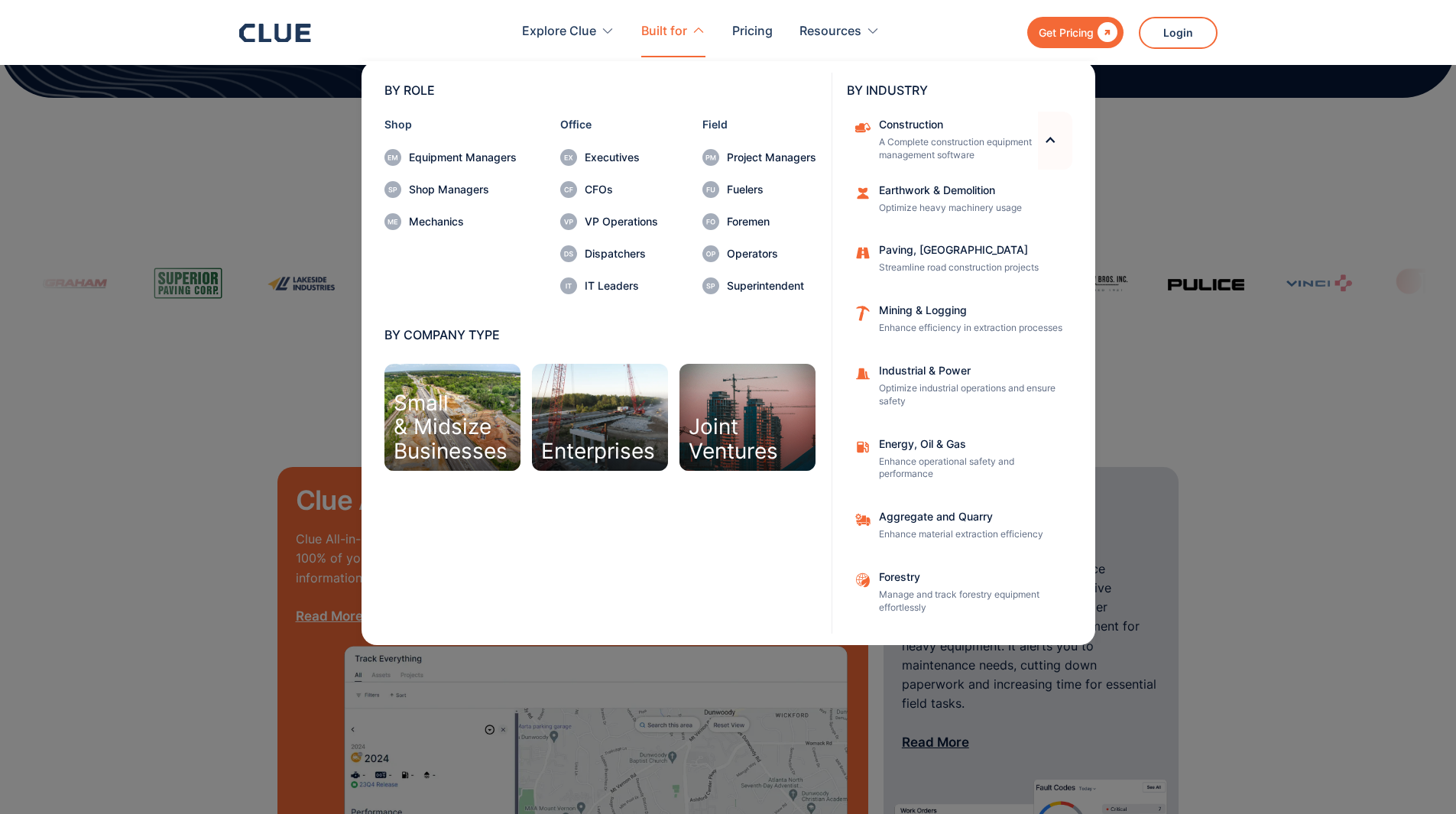
click at [1053, 137] on div at bounding box center [1051, 140] width 13 height 13
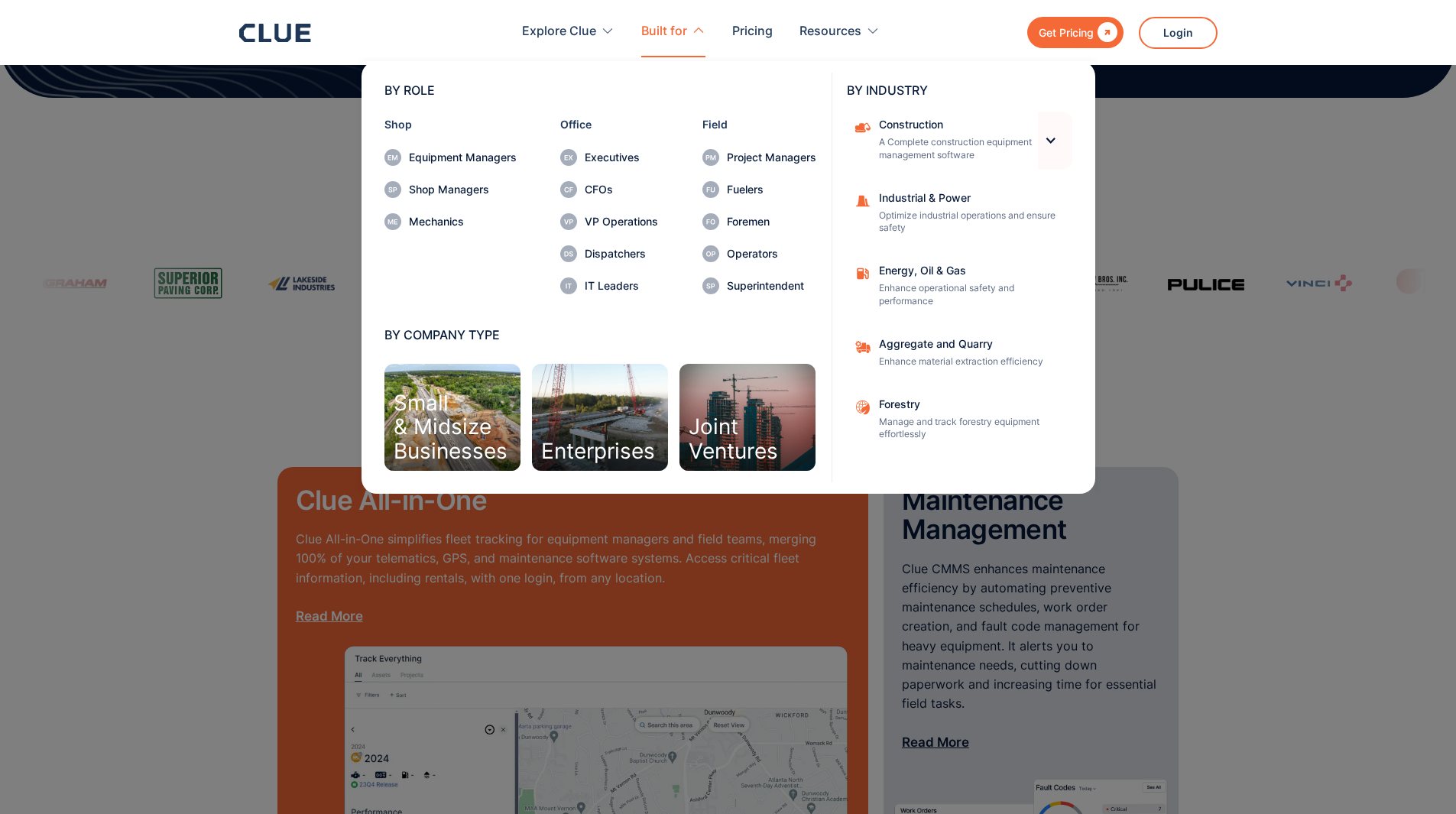
click at [1053, 137] on div at bounding box center [1051, 140] width 13 height 13
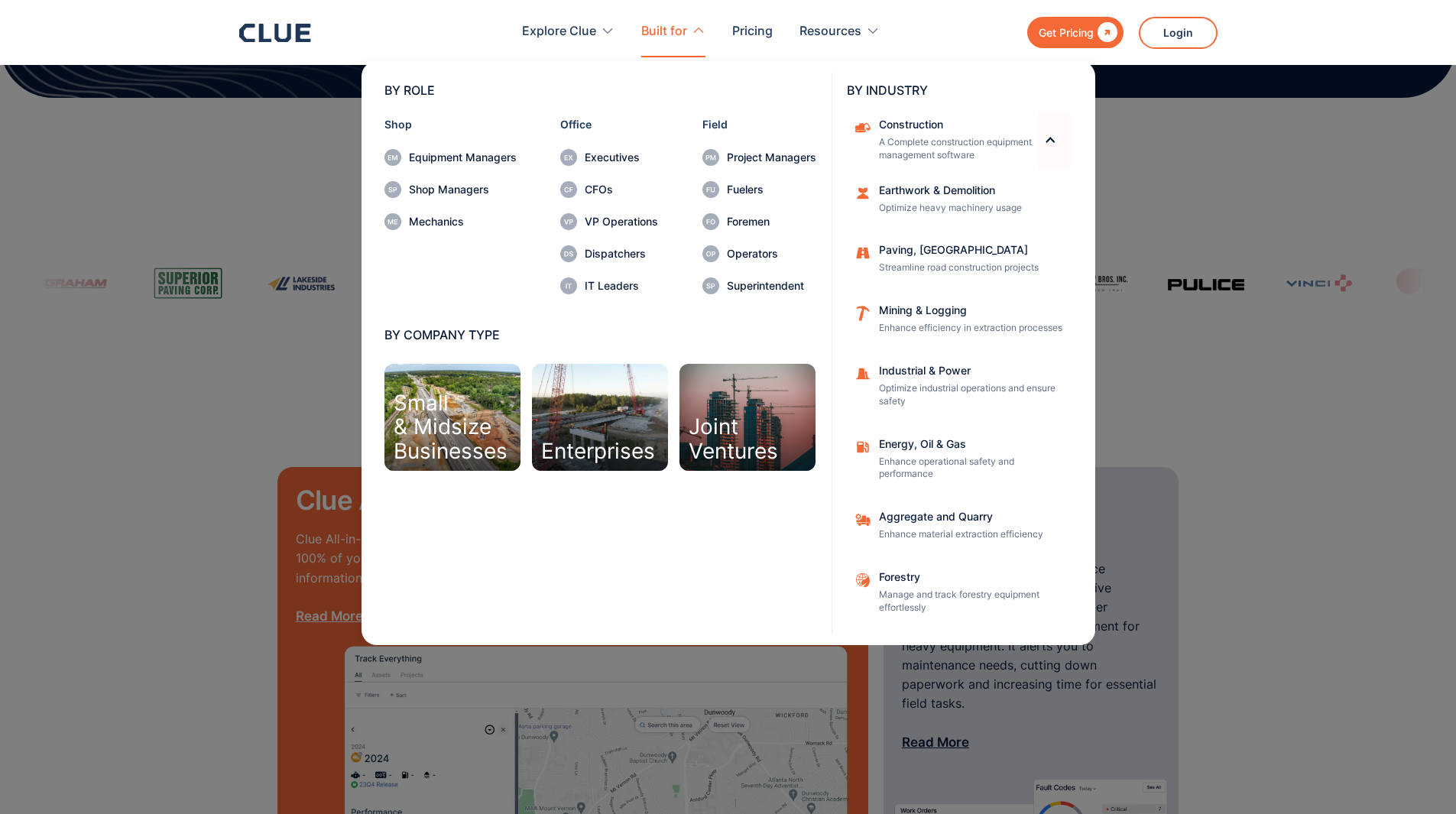
click at [1053, 137] on div at bounding box center [1051, 140] width 13 height 13
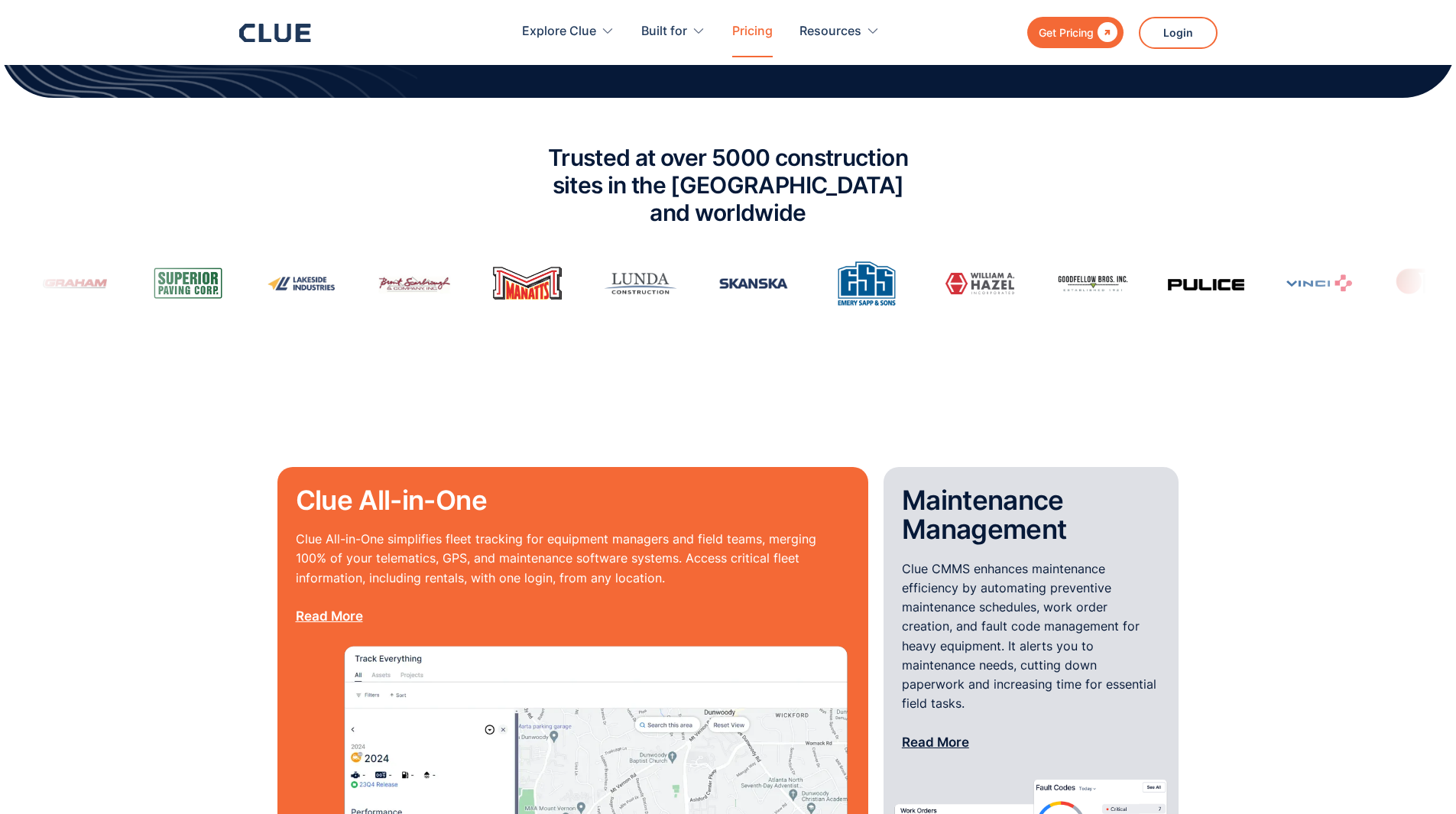
click at [770, 32] on link "Pricing" at bounding box center [752, 32] width 40 height 48
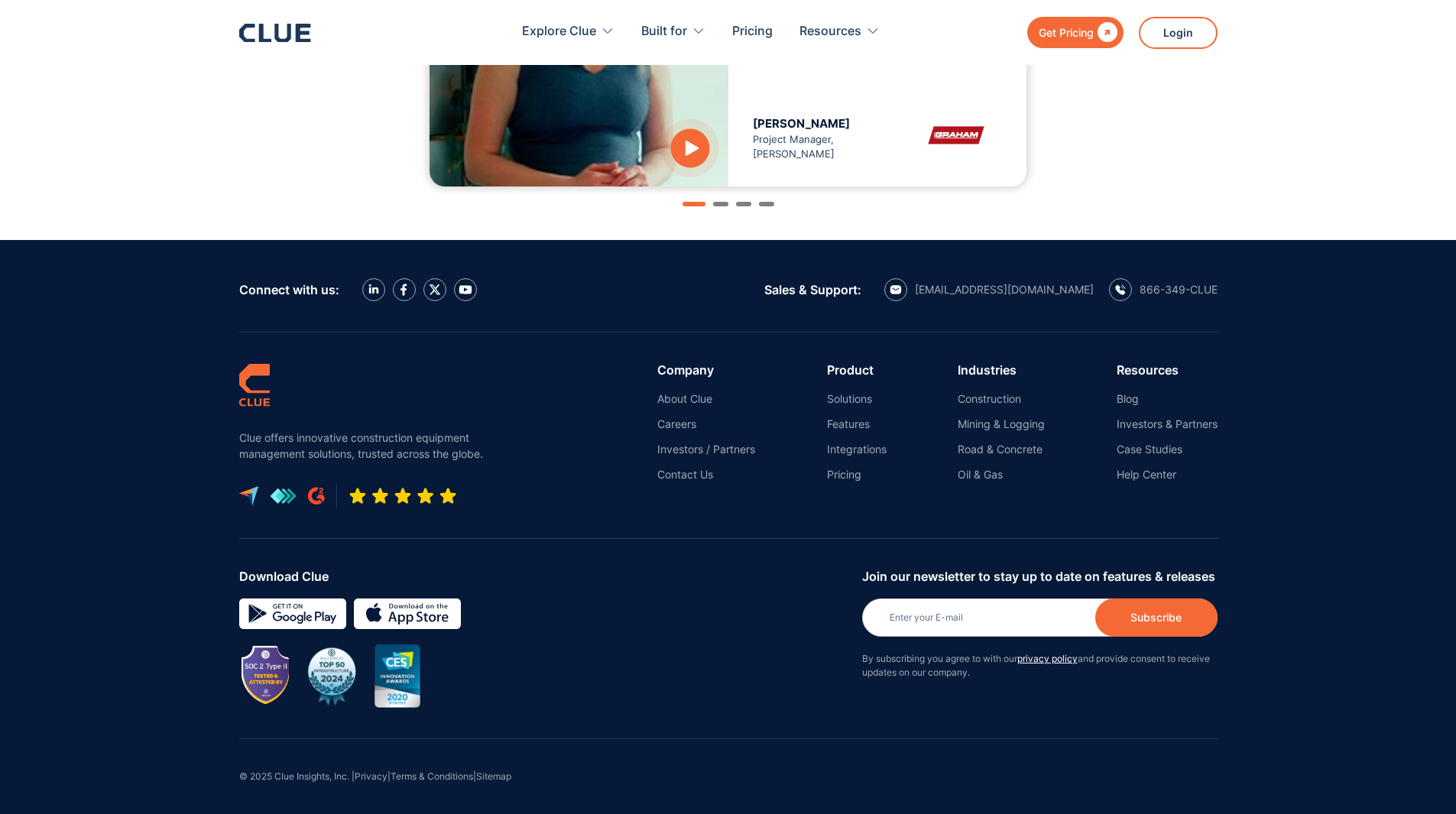
scroll to position [1681, 0]
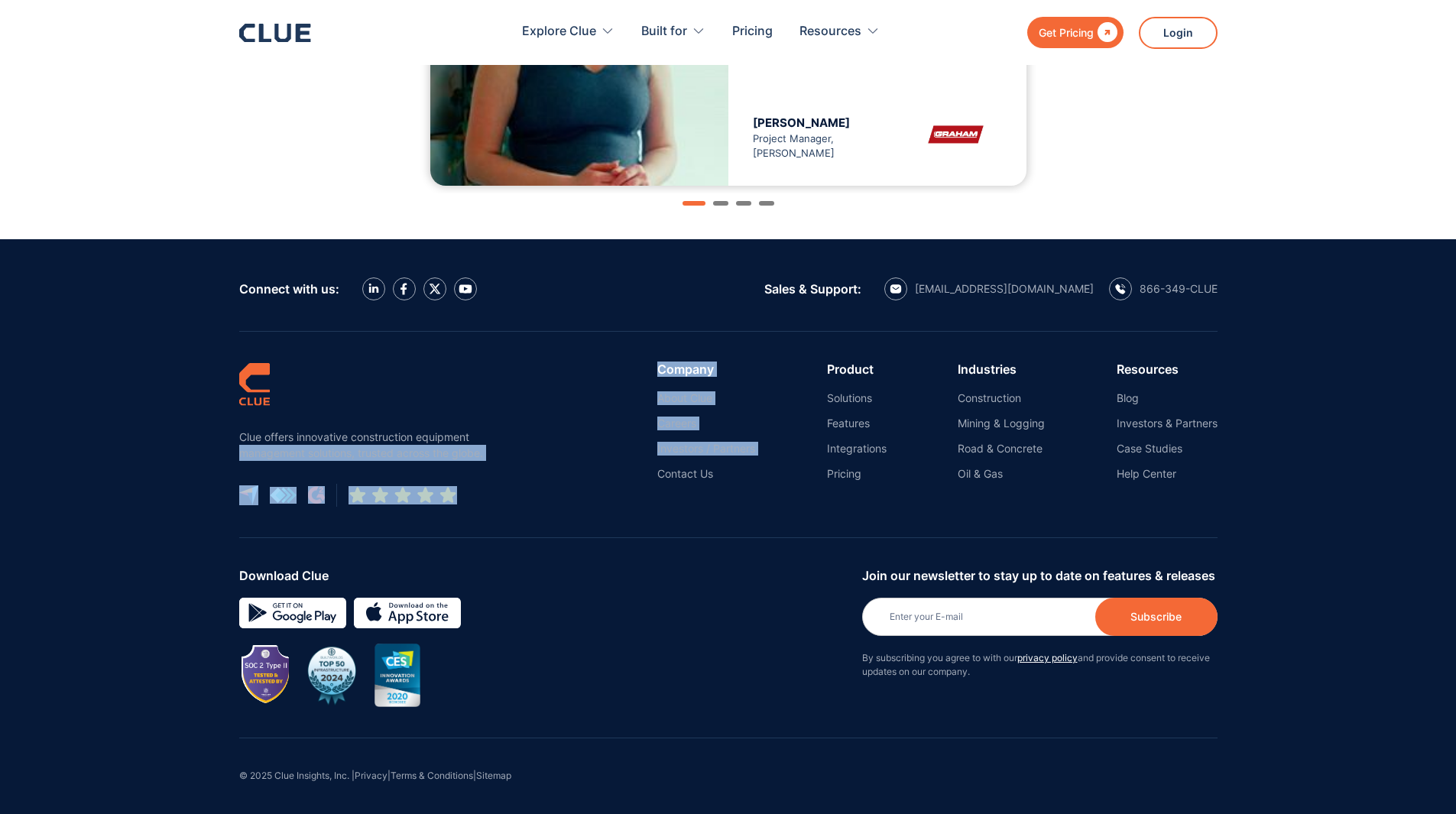
drag, startPoint x: 475, startPoint y: 396, endPoint x: 500, endPoint y: 466, distance: 74.3
click at [500, 466] on div "Clue offers innovative construction equipment management solutions, trusted acr…" at bounding box center [728, 435] width 979 height 207
click at [500, 441] on div "Clue offers innovative construction equipment management solutions, trusted acr…" at bounding box center [728, 435] width 979 height 207
drag, startPoint x: 503, startPoint y: 461, endPoint x: 244, endPoint y: 421, distance: 262.1
click at [246, 421] on div "Clue offers innovative construction equipment management solutions, trusted acr…" at bounding box center [728, 435] width 979 height 207
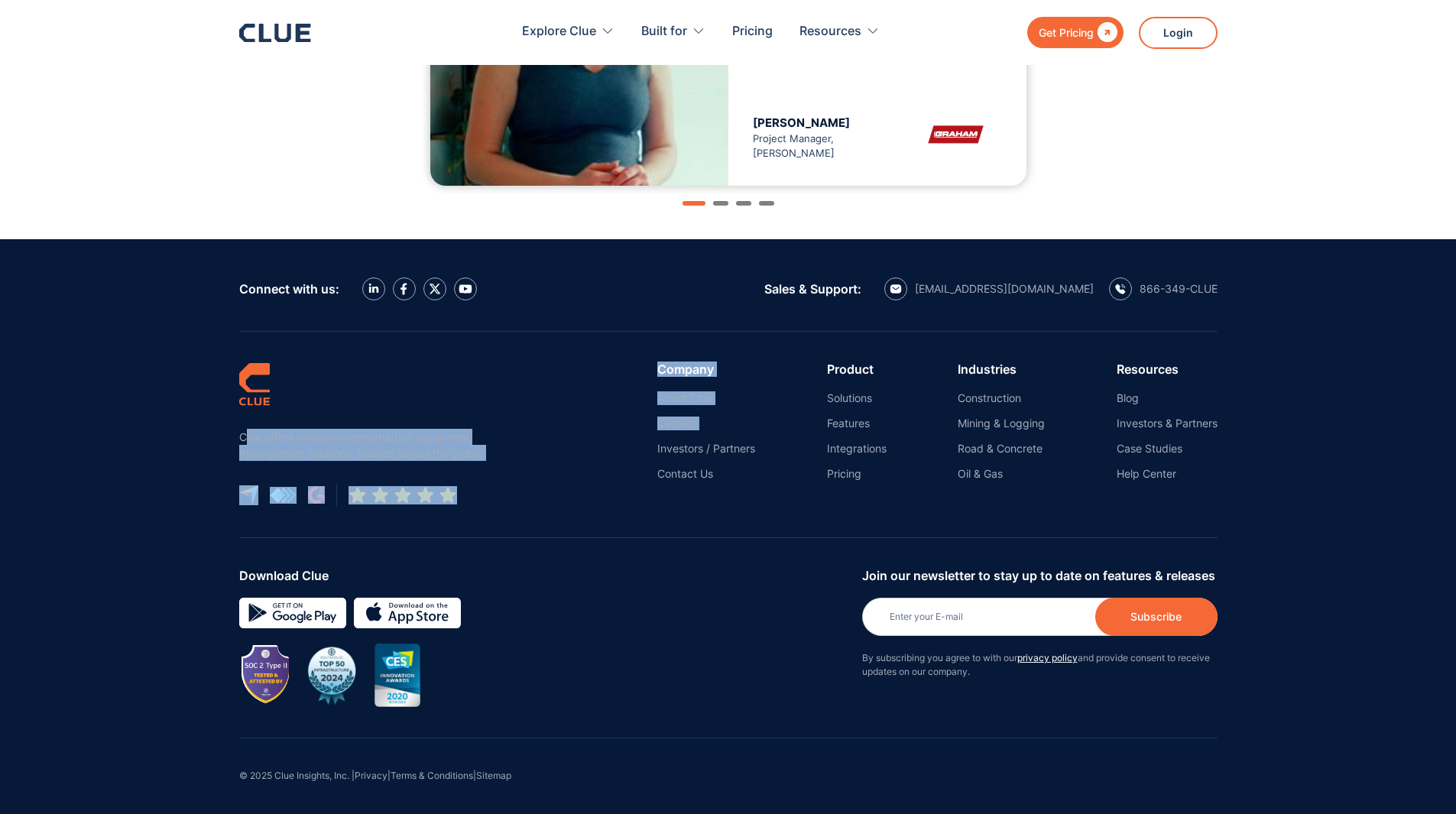
click at [244, 421] on div "Clue offers innovative construction equipment management solutions, trusted acr…" at bounding box center [365, 434] width 252 height 144
drag, startPoint x: 227, startPoint y: 425, endPoint x: 486, endPoint y: 450, distance: 260.2
click at [486, 450] on div "Connect with us: Sales & Support: hello@getclue.com 866-349-CLUE Clue offers in…" at bounding box center [728, 530] width 1009 height 581
click at [486, 450] on p "Clue offers innovative construction equipment management solutions, trusted acr…" at bounding box center [365, 445] width 252 height 32
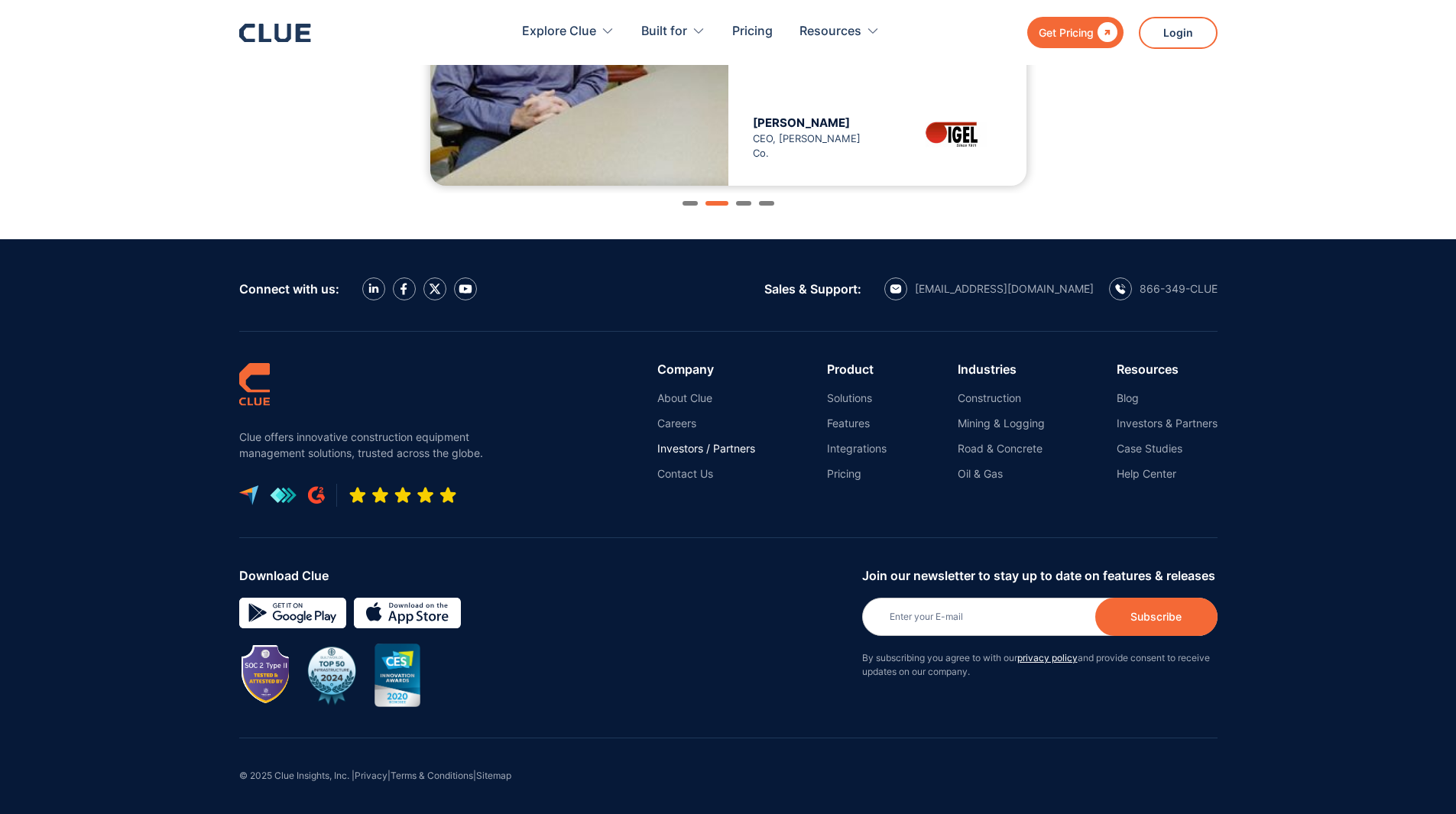
click at [684, 445] on link "Investors / Partners" at bounding box center [707, 449] width 98 height 14
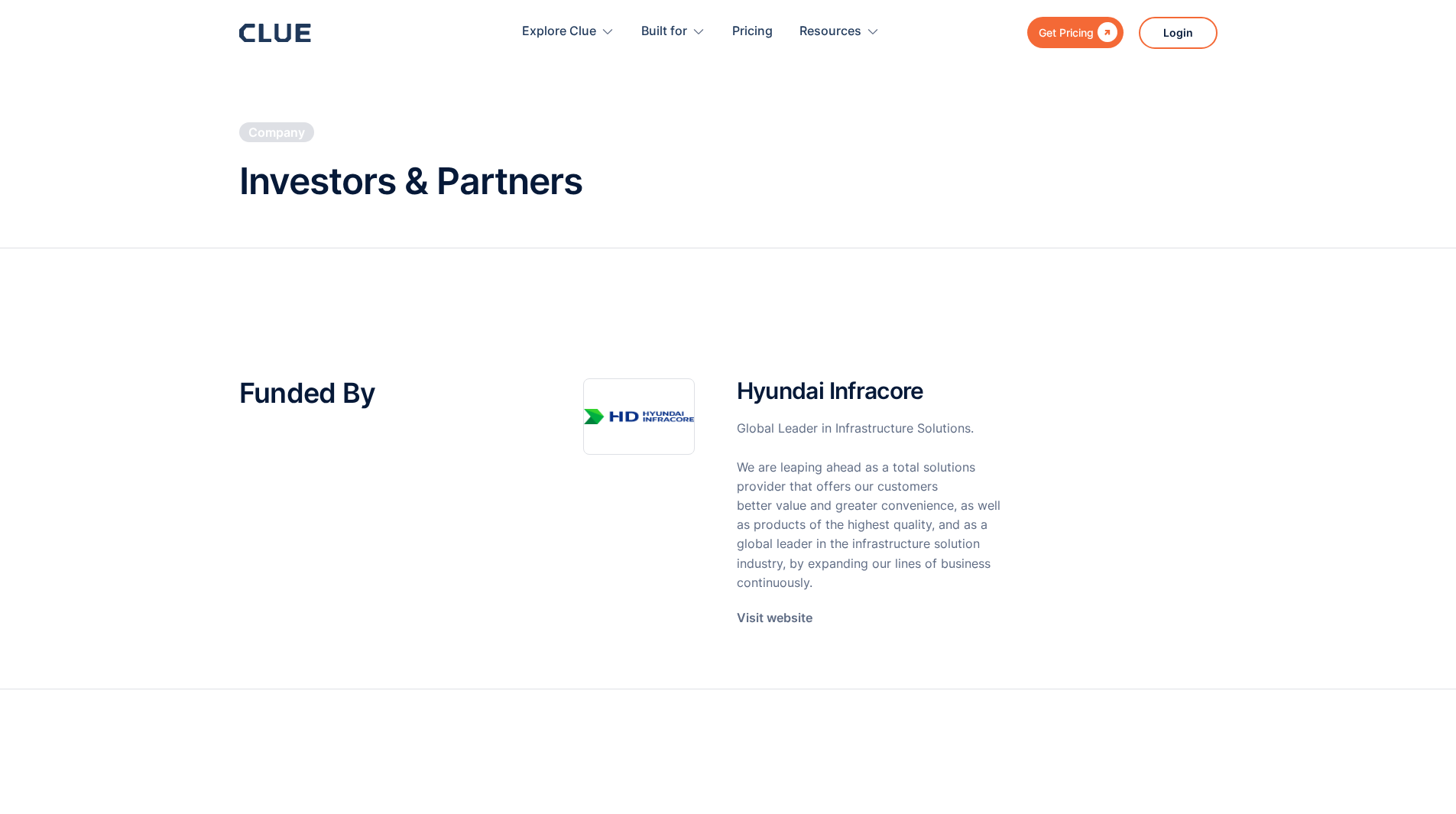
click at [293, 34] on icon at bounding box center [275, 32] width 72 height 18
